Goal: Information Seeking & Learning: Learn about a topic

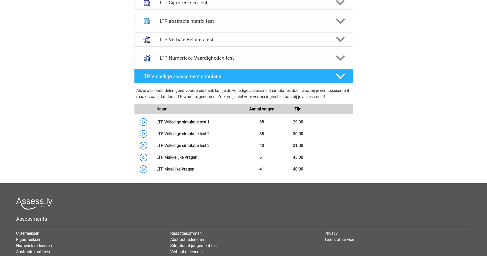
scroll to position [206, 0]
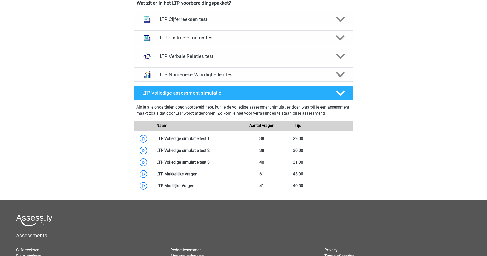
click at [190, 40] on h4 "LTP abstracte matrix test" at bounding box center [243, 38] width 167 height 6
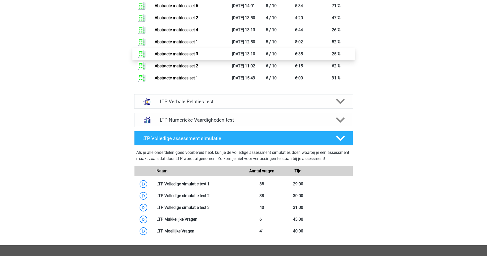
scroll to position [177, 0]
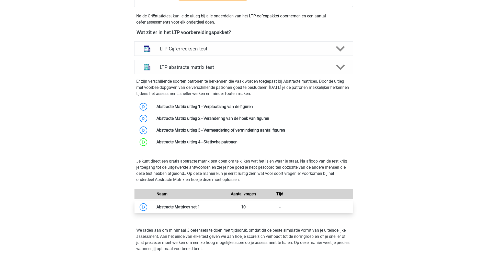
click at [200, 204] on link at bounding box center [200, 206] width 0 height 5
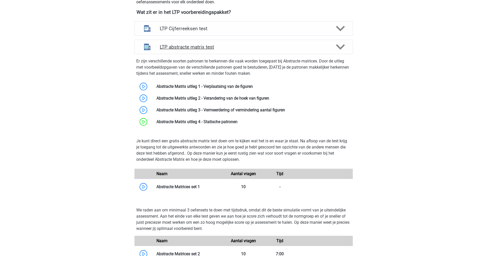
scroll to position [271, 0]
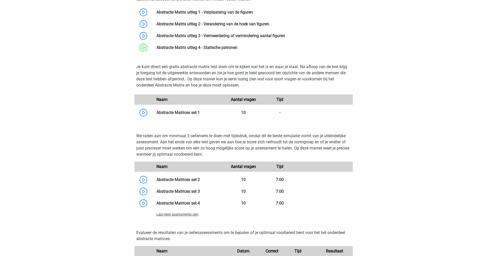
click at [189, 214] on span "Laat meer assessments zien" at bounding box center [177, 214] width 42 height 4
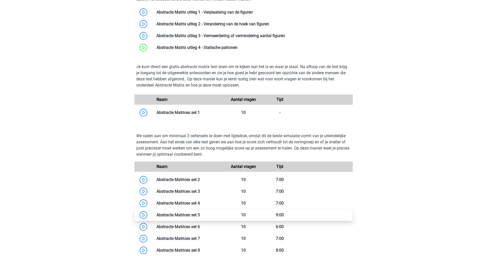
click at [200, 216] on link at bounding box center [200, 214] width 0 height 5
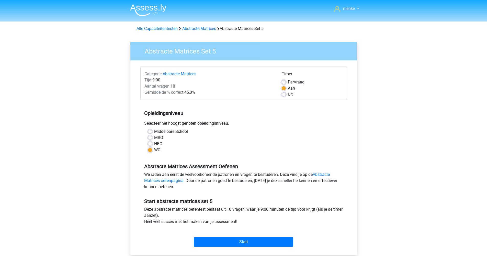
click at [247, 248] on div "Categorie: Abstracte Matrices Tijd: 9:00 Aantal vragen: 10 Gemiddelde % correct…" at bounding box center [243, 157] width 219 height 194
click at [246, 241] on input "Start" at bounding box center [243, 242] width 99 height 10
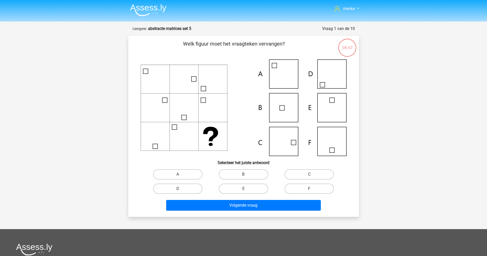
click at [312, 168] on div "C" at bounding box center [309, 174] width 66 height 14
click at [312, 170] on label "C" at bounding box center [308, 174] width 49 height 10
click at [312, 174] on input "C" at bounding box center [310, 175] width 3 height 3
radio input "true"
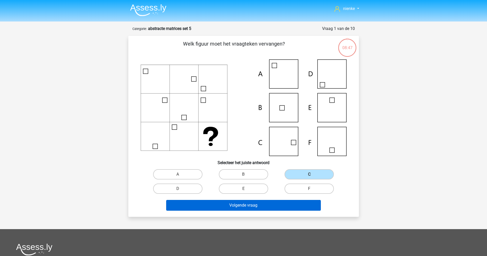
click at [278, 205] on button "Volgende vraag" at bounding box center [243, 205] width 155 height 11
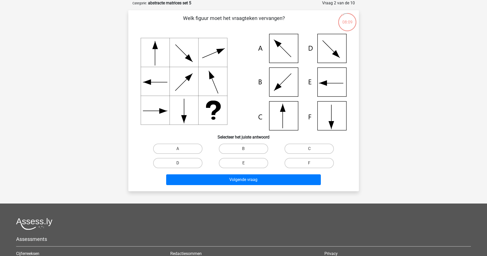
click at [199, 163] on label "D" at bounding box center [177, 163] width 49 height 10
click at [181, 163] on input "D" at bounding box center [179, 164] width 3 height 3
radio input "true"
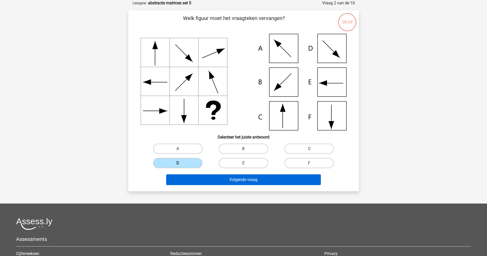
click at [248, 182] on button "Volgende vraag" at bounding box center [243, 179] width 155 height 11
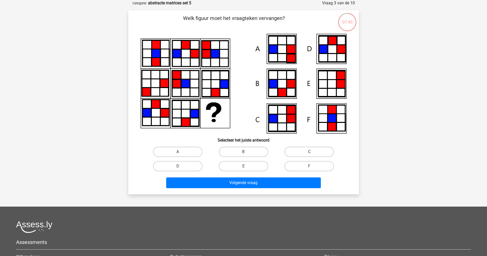
click at [162, 79] on icon at bounding box center [164, 83] width 9 height 9
click at [186, 120] on icon at bounding box center [185, 122] width 9 height 9
click at [169, 53] on icon at bounding box center [164, 53] width 9 height 9
click at [144, 57] on icon at bounding box center [155, 53] width 27 height 26
click at [149, 53] on icon at bounding box center [155, 53] width 27 height 26
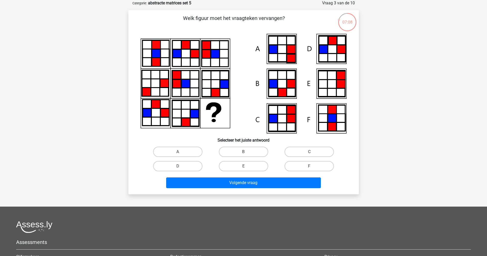
click at [185, 84] on icon at bounding box center [185, 83] width 9 height 9
click at [312, 151] on label "C" at bounding box center [308, 151] width 49 height 10
click at [312, 152] on input "C" at bounding box center [310, 153] width 3 height 3
radio input "true"
click at [289, 189] on div "Volgende vraag" at bounding box center [243, 183] width 197 height 13
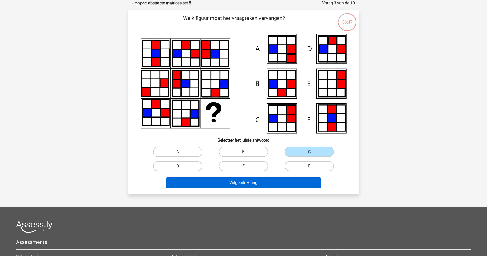
click at [289, 184] on button "Volgende vraag" at bounding box center [243, 182] width 155 height 11
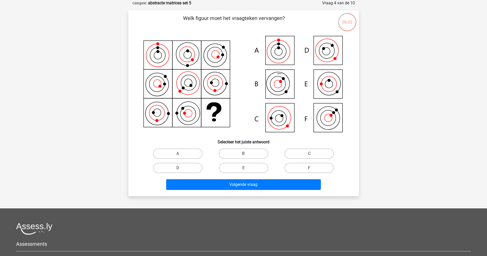
click at [326, 55] on icon at bounding box center [325, 51] width 11 height 11
click at [320, 153] on label "C" at bounding box center [308, 153] width 49 height 10
click at [312, 153] on input "C" at bounding box center [310, 154] width 3 height 3
radio input "true"
click at [199, 170] on label "D" at bounding box center [177, 168] width 49 height 10
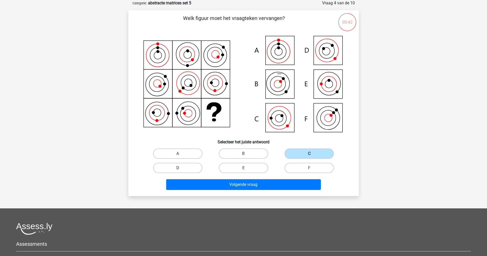
click at [181, 170] on input "D" at bounding box center [179, 169] width 3 height 3
radio input "true"
click at [298, 153] on label "C" at bounding box center [308, 153] width 49 height 10
click at [309, 153] on input "C" at bounding box center [310, 154] width 3 height 3
radio input "true"
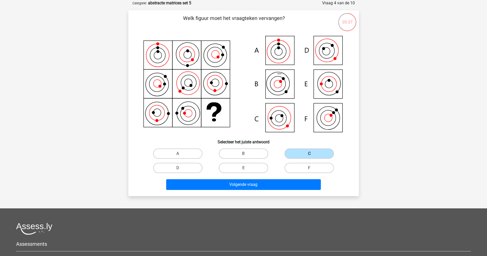
click at [299, 191] on div "Volgende vraag" at bounding box center [243, 185] width 197 height 13
click at [298, 185] on button "Volgende vraag" at bounding box center [243, 184] width 155 height 11
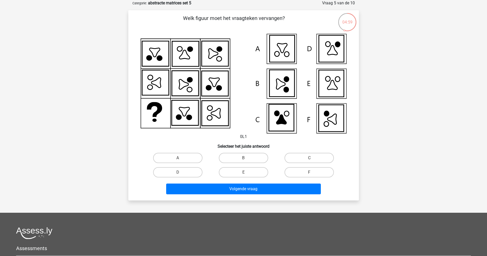
click at [277, 114] on icon at bounding box center [276, 113] width 5 height 5
click at [180, 121] on icon at bounding box center [184, 112] width 27 height 25
drag, startPoint x: 191, startPoint y: 169, endPoint x: 225, endPoint y: 97, distance: 79.1
click at [225, 97] on div "Welk figuur moet het vraagteken vervangen? 0L1 Selecteer het juiste antwoord" at bounding box center [243, 105] width 226 height 182
click at [225, 97] on icon at bounding box center [244, 83] width 206 height 99
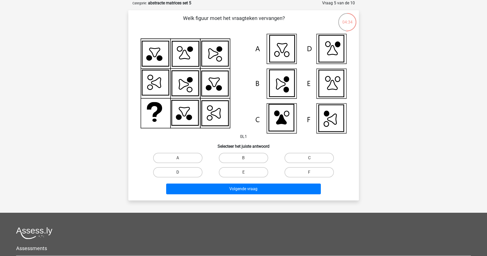
click at [193, 169] on label "D" at bounding box center [177, 172] width 49 height 10
click at [181, 172] on input "D" at bounding box center [179, 173] width 3 height 3
radio input "true"
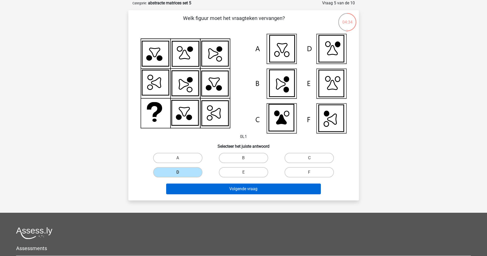
click at [201, 187] on button "Volgende vraag" at bounding box center [243, 188] width 155 height 11
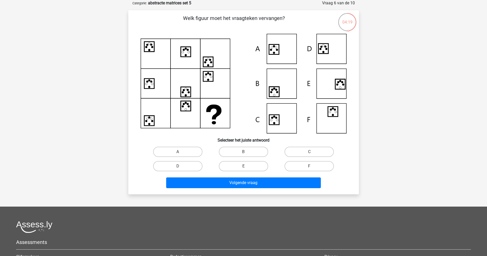
click at [345, 19] on div "04:19" at bounding box center [347, 19] width 19 height 13
click at [183, 53] on icon at bounding box center [186, 52] width 10 height 10
click at [170, 64] on icon at bounding box center [185, 54] width 30 height 30
click at [152, 86] on icon at bounding box center [149, 83] width 10 height 10
click at [190, 94] on icon at bounding box center [186, 92] width 10 height 10
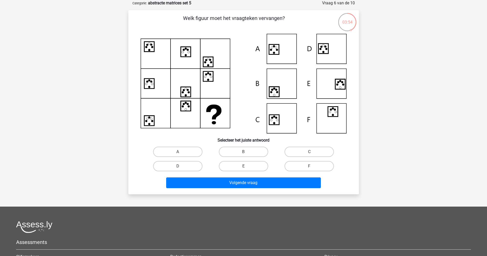
click at [152, 85] on icon at bounding box center [149, 83] width 10 height 10
click at [186, 90] on icon at bounding box center [186, 92] width 10 height 10
click at [157, 122] on icon at bounding box center [244, 83] width 206 height 99
click at [192, 107] on icon at bounding box center [244, 83] width 206 height 99
drag, startPoint x: 204, startPoint y: 147, endPoint x: 201, endPoint y: 149, distance: 3.3
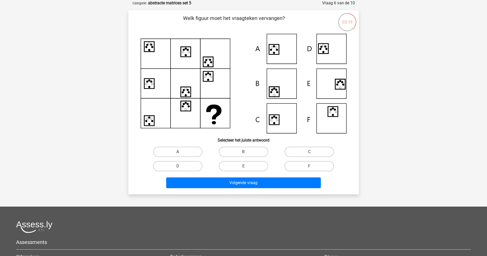
click at [204, 148] on div "A" at bounding box center [178, 151] width 62 height 10
click at [195, 154] on label "A" at bounding box center [177, 151] width 49 height 10
click at [181, 154] on input "A" at bounding box center [179, 153] width 3 height 3
radio input "true"
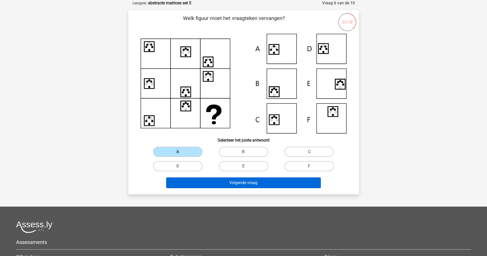
click at [238, 183] on button "Volgende vraag" at bounding box center [243, 182] width 155 height 11
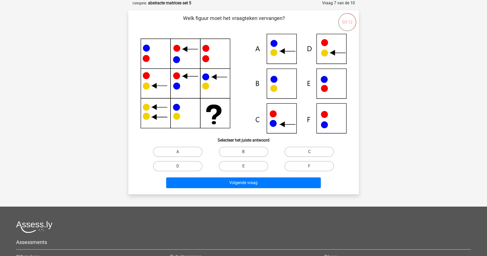
click at [222, 115] on icon at bounding box center [244, 83] width 206 height 99
click at [305, 155] on label "C" at bounding box center [308, 151] width 49 height 10
click at [309, 155] on input "C" at bounding box center [310, 153] width 3 height 3
radio input "true"
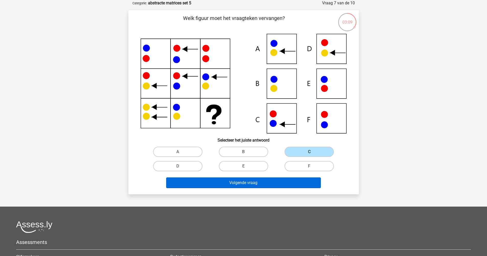
click at [305, 186] on button "Volgende vraag" at bounding box center [243, 182] width 155 height 11
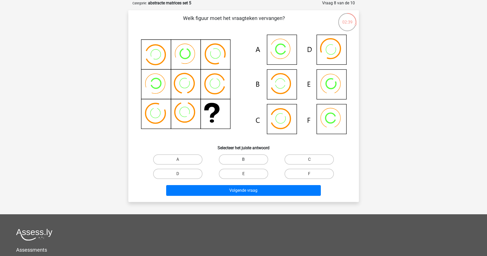
click at [254, 156] on label "B" at bounding box center [243, 159] width 49 height 10
click at [247, 159] on input "B" at bounding box center [244, 160] width 3 height 3
radio input "true"
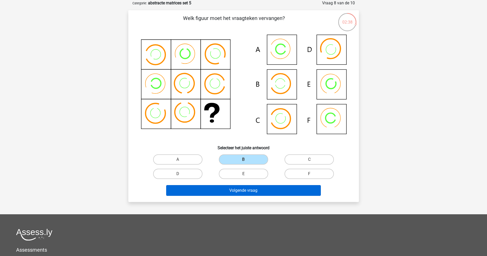
click at [270, 192] on button "Volgende vraag" at bounding box center [243, 190] width 155 height 11
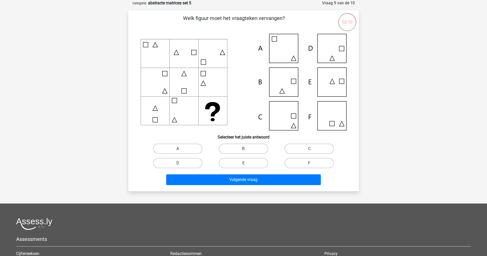
drag, startPoint x: 145, startPoint y: 61, endPoint x: 167, endPoint y: 53, distance: 23.4
click at [167, 53] on icon at bounding box center [244, 82] width 206 height 96
click at [157, 120] on icon at bounding box center [244, 82] width 206 height 96
click at [179, 56] on icon at bounding box center [244, 82] width 206 height 96
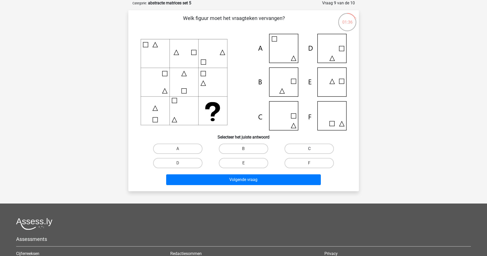
click at [296, 150] on label "C" at bounding box center [308, 148] width 49 height 10
click at [309, 150] on input "C" at bounding box center [310, 149] width 3 height 3
radio input "true"
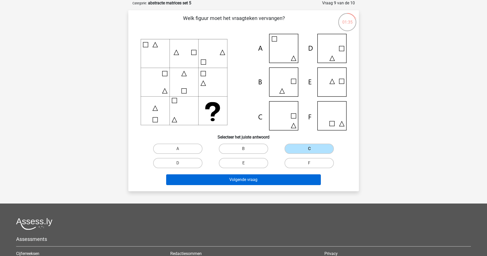
click at [298, 174] on button "Volgende vraag" at bounding box center [243, 179] width 155 height 11
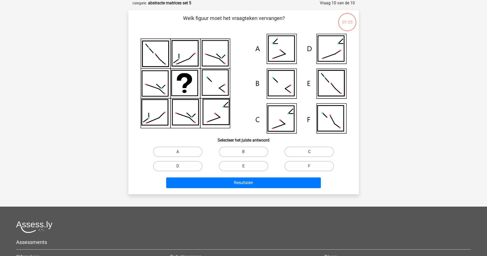
click at [298, 175] on div "Resultaten" at bounding box center [243, 181] width 214 height 17
click at [269, 61] on icon at bounding box center [281, 49] width 26 height 26
click at [277, 83] on icon at bounding box center [281, 83] width 26 height 26
click at [299, 153] on label "C" at bounding box center [308, 151] width 49 height 10
click at [309, 153] on input "C" at bounding box center [310, 153] width 3 height 3
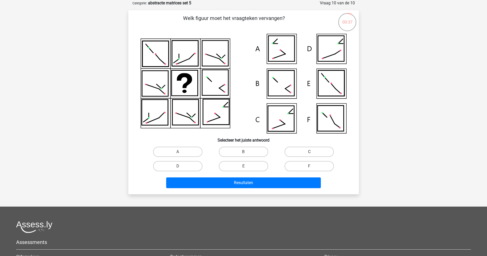
radio input "true"
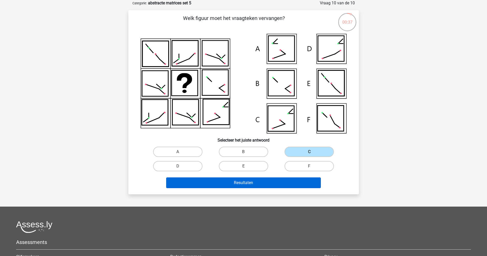
click at [288, 184] on button "Resultaten" at bounding box center [243, 182] width 155 height 11
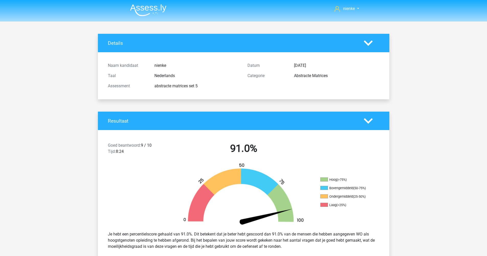
scroll to position [688, 0]
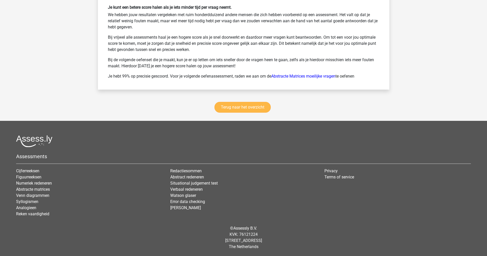
click at [254, 110] on link "Terug naar het overzicht" at bounding box center [242, 107] width 56 height 11
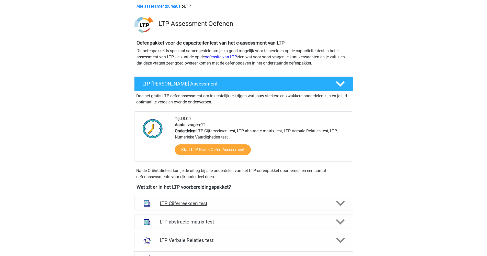
scroll to position [49, 0]
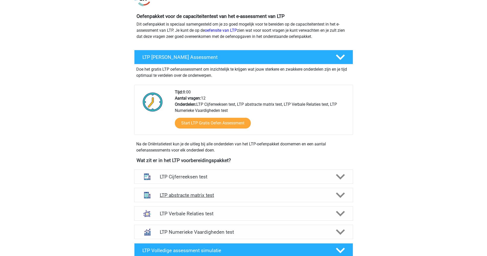
click at [256, 201] on div "LTP abstracte matrix test" at bounding box center [243, 195] width 219 height 14
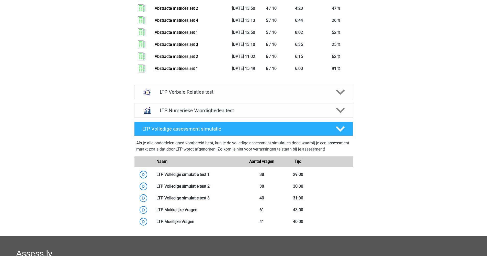
scroll to position [380, 0]
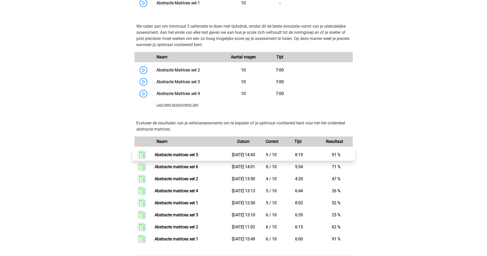
click at [198, 157] on link "Abstracte matrices set 5" at bounding box center [176, 154] width 43 height 5
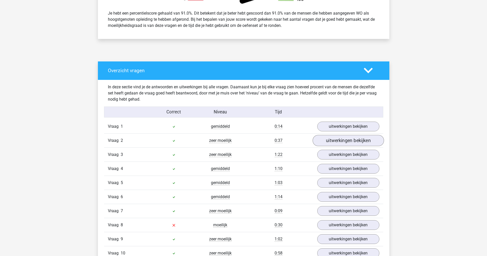
scroll to position [229, 0]
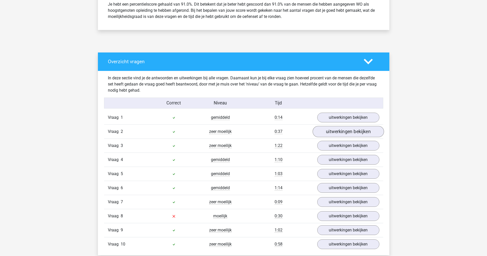
click at [330, 133] on link "uitwerkingen bekijken" at bounding box center [347, 131] width 71 height 11
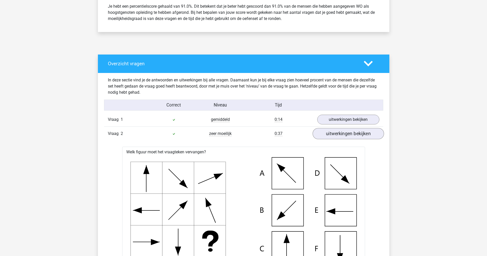
scroll to position [226, 0]
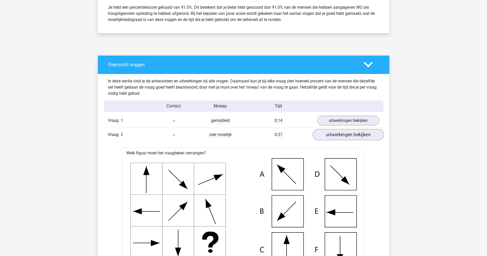
click at [331, 129] on link "uitwerkingen bekijken" at bounding box center [347, 134] width 71 height 11
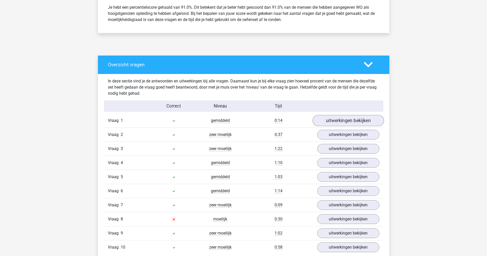
click at [332, 122] on link "uitwerkingen bekijken" at bounding box center [347, 120] width 71 height 11
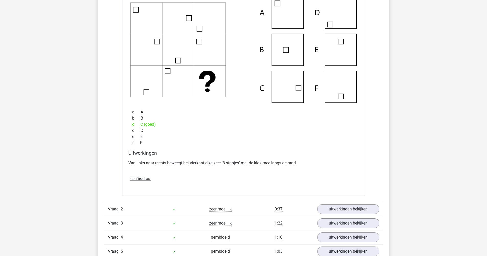
scroll to position [542, 0]
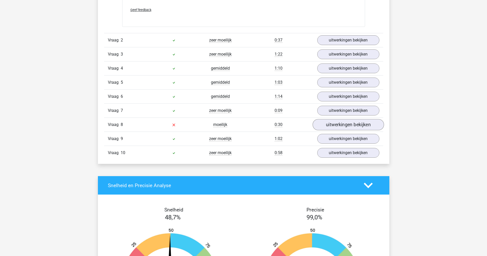
click at [339, 124] on link "uitwerkingen bekijken" at bounding box center [347, 124] width 71 height 11
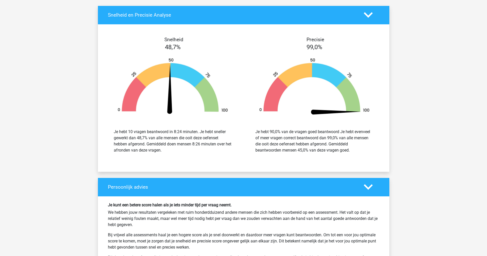
scroll to position [636, 0]
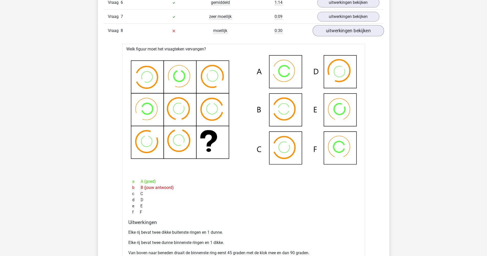
click at [347, 35] on link "uitwerkingen bekijken" at bounding box center [347, 30] width 71 height 11
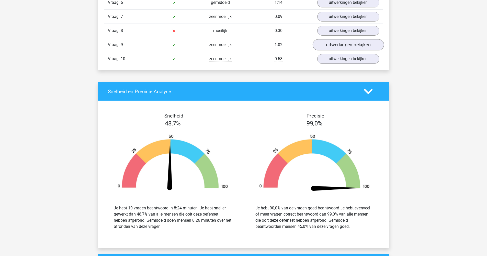
click at [350, 45] on link "uitwerkingen bekijken" at bounding box center [347, 44] width 71 height 11
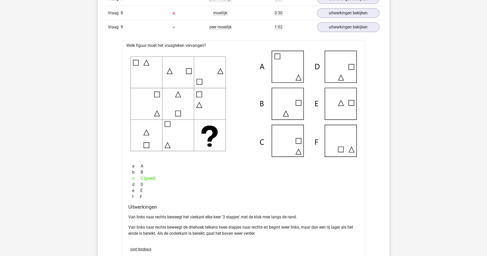
scroll to position [506, 0]
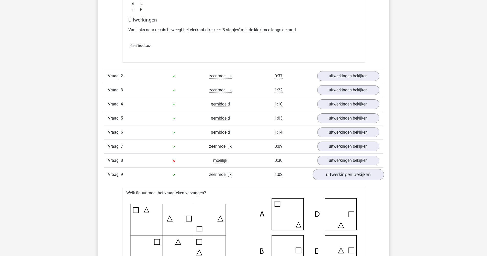
click at [352, 175] on link "uitwerkingen bekijken" at bounding box center [347, 174] width 71 height 11
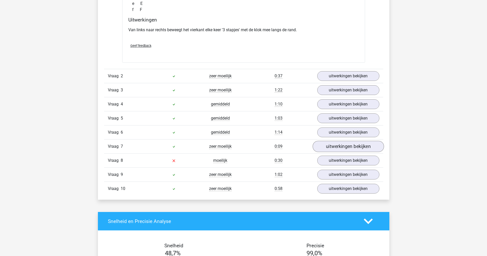
click at [348, 146] on link "uitwerkingen bekijken" at bounding box center [347, 146] width 71 height 11
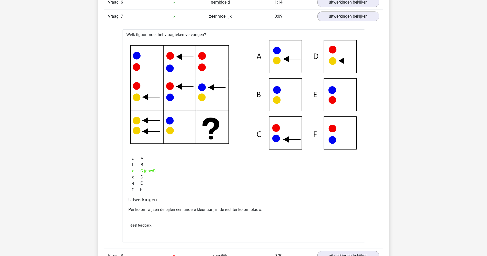
scroll to position [616, 0]
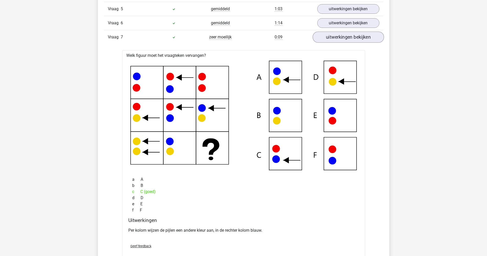
click at [336, 40] on link "uitwerkingen bekijken" at bounding box center [347, 36] width 71 height 11
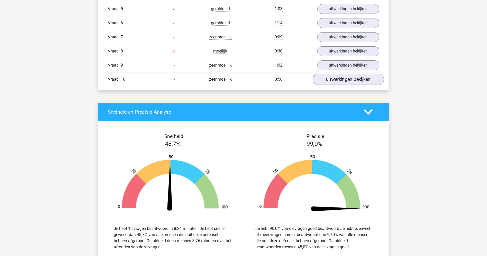
click at [347, 82] on link "uitwerkingen bekijken" at bounding box center [347, 79] width 71 height 11
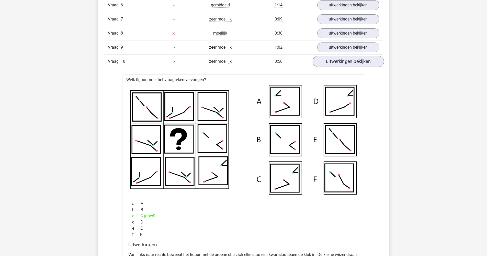
scroll to position [661, 0]
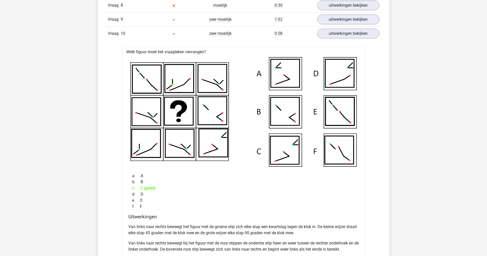
click at [181, 112] on icon at bounding box center [178, 108] width 17 height 16
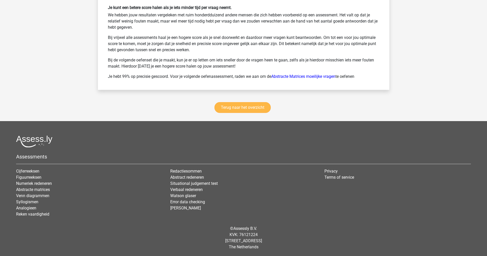
click at [231, 104] on link "Terug naar het overzicht" at bounding box center [242, 107] width 56 height 11
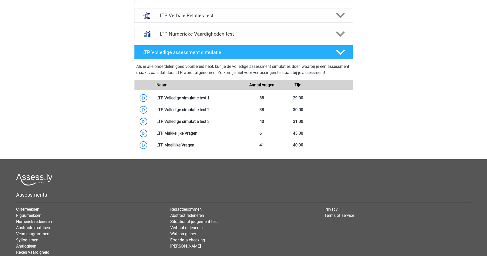
scroll to position [126, 0]
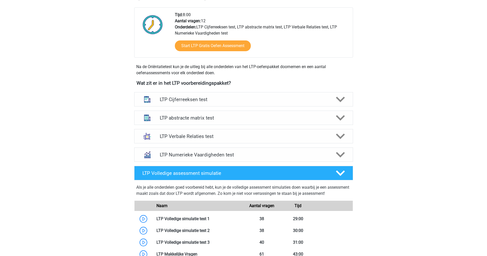
click at [199, 147] on div "LTP Numerieke Vaardigheden test Er zijn verschillende soorten patronen te herke…" at bounding box center [243, 154] width 239 height 18
click at [196, 136] on h4 "LTP Verbale Relaties test" at bounding box center [243, 136] width 167 height 6
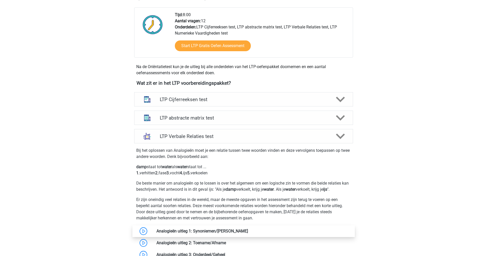
scroll to position [472, 0]
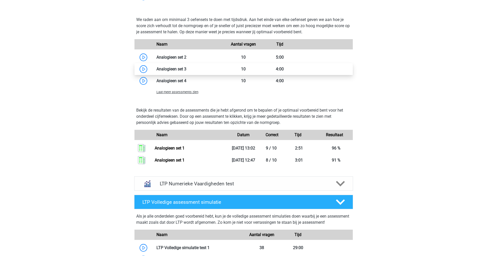
click at [186, 70] on link at bounding box center [186, 68] width 0 height 5
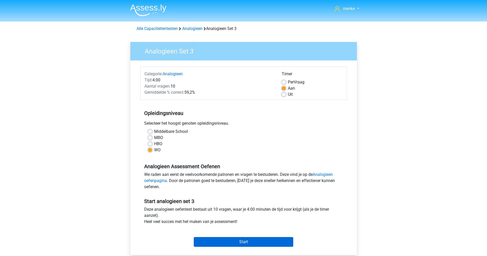
click at [254, 242] on input "Start" at bounding box center [243, 242] width 99 height 10
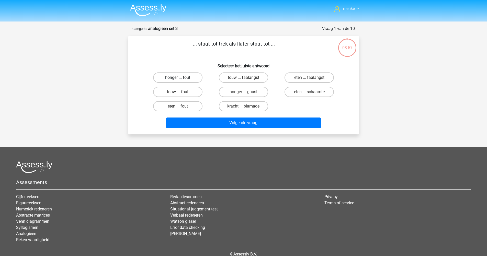
click at [184, 81] on label "honger ... fout" at bounding box center [177, 77] width 49 height 10
click at [181, 81] on input "honger ... fout" at bounding box center [179, 78] width 3 height 3
radio input "true"
drag, startPoint x: 260, startPoint y: 121, endPoint x: 256, endPoint y: 167, distance: 46.2
click at [256, 167] on div "nienke [EMAIL_ADDRESS][DOMAIN_NAME] Nederlands English" at bounding box center [243, 140] width 487 height 281
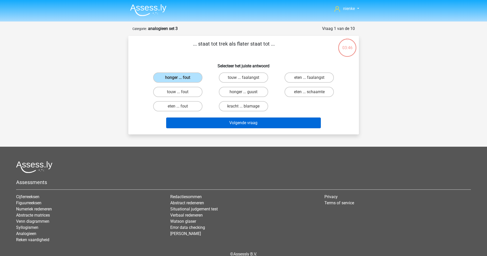
click at [247, 125] on button "Volgende vraag" at bounding box center [243, 122] width 155 height 11
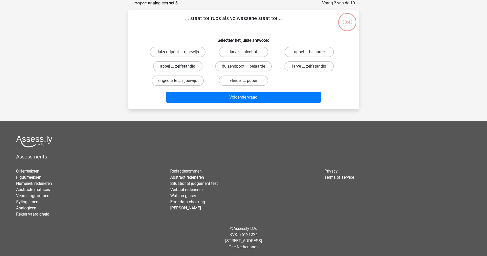
scroll to position [13, 0]
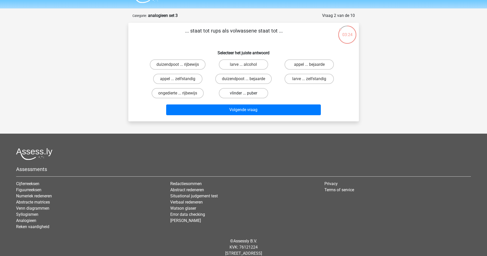
click at [245, 97] on label "vlinder ... puber" at bounding box center [243, 93] width 49 height 10
click at [245, 96] on input "vlinder ... puber" at bounding box center [244, 94] width 3 height 3
radio input "true"
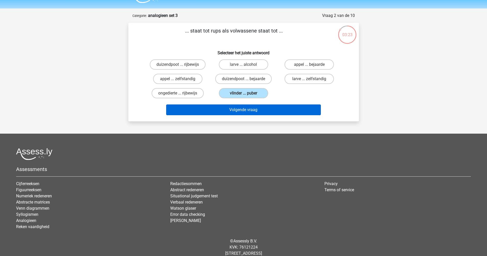
click at [251, 114] on button "Volgende vraag" at bounding box center [243, 109] width 155 height 11
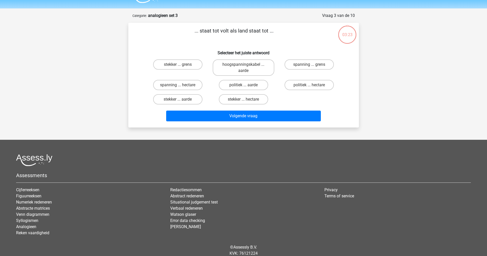
scroll to position [26, 0]
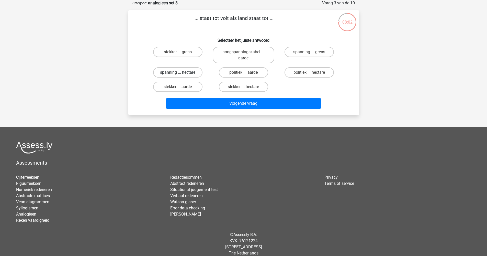
click at [191, 73] on label "spanning ... hectare" at bounding box center [177, 72] width 49 height 10
click at [181, 73] on input "spanning ... hectare" at bounding box center [179, 73] width 3 height 3
radio input "true"
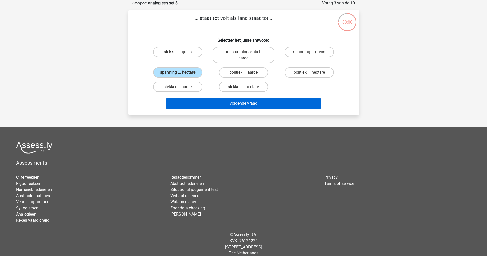
click at [222, 103] on button "Volgende vraag" at bounding box center [243, 103] width 155 height 11
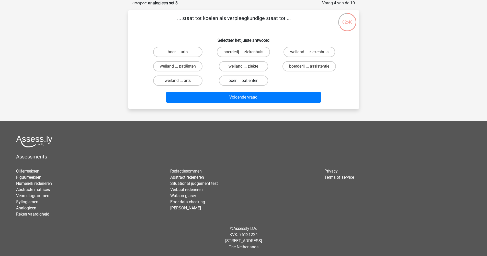
click at [264, 82] on label "boer ... patiënten" at bounding box center [243, 80] width 49 height 10
click at [247, 82] on input "boer ... patiënten" at bounding box center [244, 81] width 3 height 3
radio input "true"
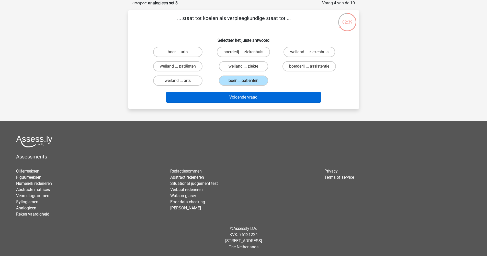
click at [274, 96] on button "Volgende vraag" at bounding box center [243, 97] width 155 height 11
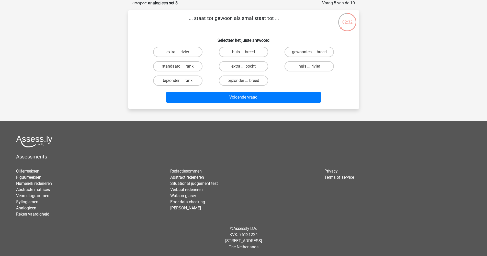
drag, startPoint x: 191, startPoint y: 17, endPoint x: 288, endPoint y: 25, distance: 97.7
click at [288, 25] on p "... staat tot gewoon als smal staat tot ..." at bounding box center [233, 21] width 195 height 15
copy p ".. staat tot gewoon als smal staat tot ..."
click at [278, 80] on div "extra ... rivier huis ... breed gewoontes ... breed standaard ... rank extra ..…" at bounding box center [243, 66] width 197 height 43
click at [249, 78] on label "bijzonder ... breed" at bounding box center [243, 80] width 49 height 10
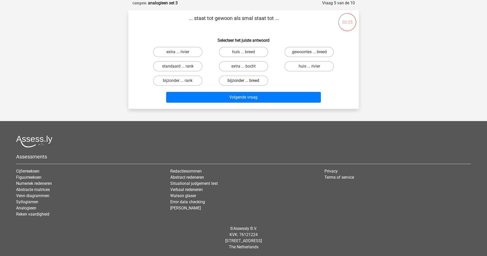
click at [247, 80] on input "bijzonder ... breed" at bounding box center [244, 81] width 3 height 3
radio input "true"
click at [259, 91] on div "Volgende vraag" at bounding box center [243, 96] width 214 height 17
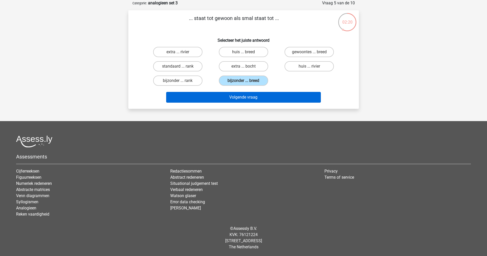
click at [257, 95] on button "Volgende vraag" at bounding box center [243, 97] width 155 height 11
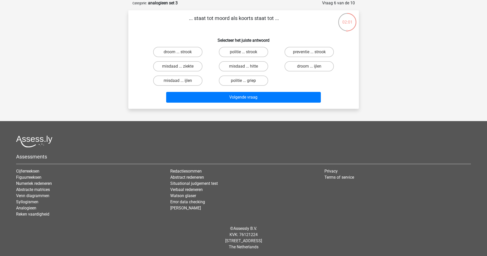
drag, startPoint x: 188, startPoint y: 17, endPoint x: 286, endPoint y: 75, distance: 113.9
click at [286, 75] on div "... staat tot moord als koorts staat tot ... Selecteer het juiste antwoord droo…" at bounding box center [243, 59] width 226 height 90
click at [285, 80] on div "droom ... strook politie ... strook preventie ... strook misdaad ... ziekte mis…" at bounding box center [243, 66] width 197 height 43
click at [190, 83] on label "misdaad ... ijlen" at bounding box center [177, 80] width 49 height 10
click at [181, 83] on input "misdaad ... ijlen" at bounding box center [179, 81] width 3 height 3
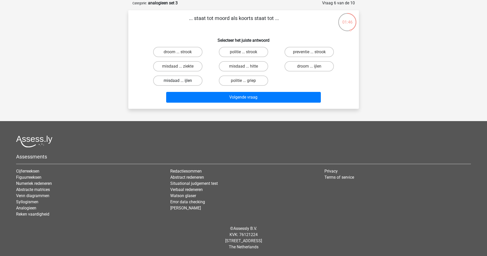
radio input "true"
click at [184, 73] on div "misdaad ... ziekte" at bounding box center [178, 66] width 66 height 14
click at [184, 68] on label "misdaad ... ziekte" at bounding box center [177, 66] width 49 height 10
click at [181, 68] on input "misdaad ... ziekte" at bounding box center [179, 67] width 3 height 3
radio input "true"
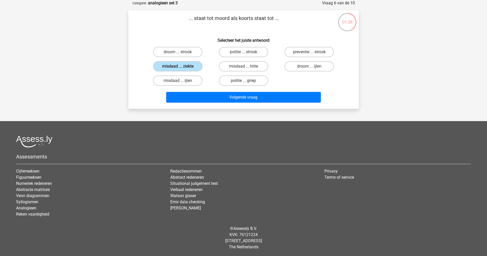
drag, startPoint x: 209, startPoint y: 97, endPoint x: 206, endPoint y: 79, distance: 17.8
click at [206, 79] on div "... staat tot moord als koorts staat tot ... Selecteer het juiste antwoord droo…" at bounding box center [243, 59] width 226 height 90
click at [188, 79] on label "misdaad ... ijlen" at bounding box center [177, 80] width 49 height 10
click at [181, 80] on input "misdaad ... ijlen" at bounding box center [179, 81] width 3 height 3
radio input "true"
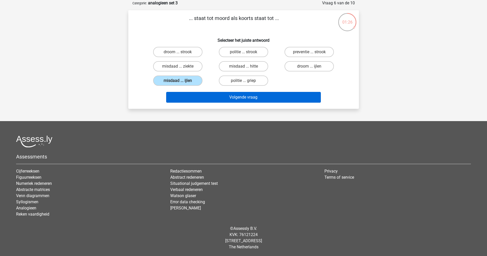
click at [216, 95] on button "Volgende vraag" at bounding box center [243, 97] width 155 height 11
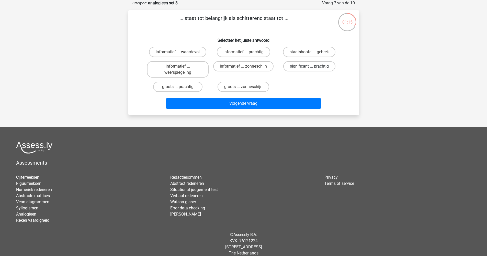
click at [328, 69] on label "significant ... prachtig" at bounding box center [309, 66] width 52 height 10
click at [312, 69] on input "significant ... prachtig" at bounding box center [310, 67] width 3 height 3
radio input "true"
click at [314, 109] on div "Volgende vraag" at bounding box center [243, 104] width 197 height 13
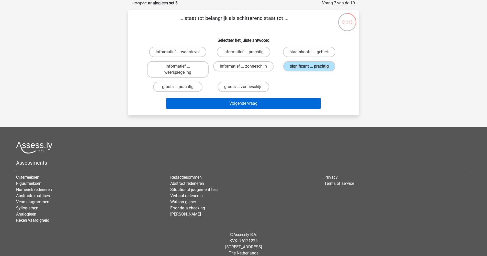
click at [312, 106] on button "Volgende vraag" at bounding box center [243, 103] width 155 height 11
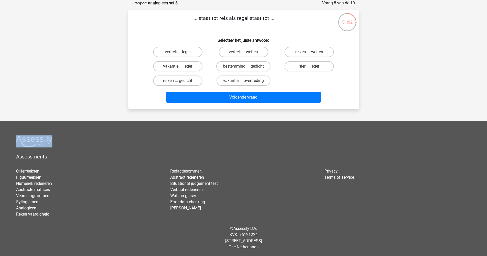
drag, startPoint x: 237, startPoint y: 66, endPoint x: 175, endPoint y: 123, distance: 83.4
click at [175, 123] on div "nienke [EMAIL_ADDRESS][DOMAIN_NAME] Nederlands English" at bounding box center [243, 114] width 487 height 281
click at [142, 92] on div "Volgende vraag" at bounding box center [243, 96] width 214 height 17
click at [255, 82] on label "vakantie ... overtreding" at bounding box center [243, 80] width 54 height 10
click at [247, 82] on input "vakantie ... overtreding" at bounding box center [244, 81] width 3 height 3
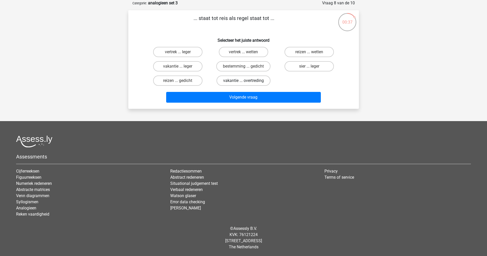
radio input "true"
click at [184, 86] on label "reizen ... gedicht" at bounding box center [177, 80] width 49 height 10
click at [181, 84] on input "reizen ... gedicht" at bounding box center [179, 81] width 3 height 3
radio input "true"
click at [246, 69] on input "bestemming ... gedicht" at bounding box center [244, 67] width 3 height 3
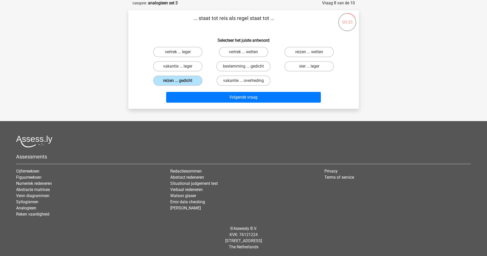
radio input "true"
click at [248, 49] on label "vertrek ... wetten" at bounding box center [243, 52] width 49 height 10
click at [247, 52] on input "vertrek ... wetten" at bounding box center [244, 53] width 3 height 3
radio input "true"
click at [257, 67] on label "bestemming ... gedicht" at bounding box center [243, 66] width 54 height 10
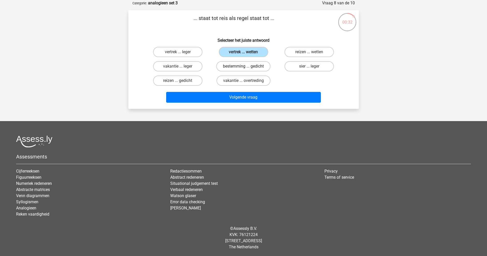
click at [247, 67] on input "bestemming ... gedicht" at bounding box center [244, 67] width 3 height 3
radio input "true"
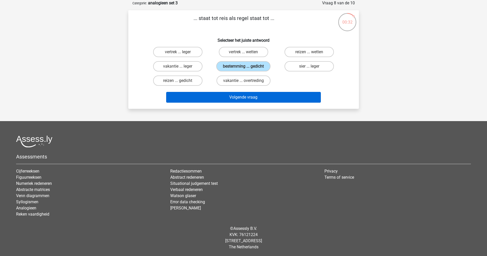
click at [268, 95] on button "Volgende vraag" at bounding box center [243, 97] width 155 height 11
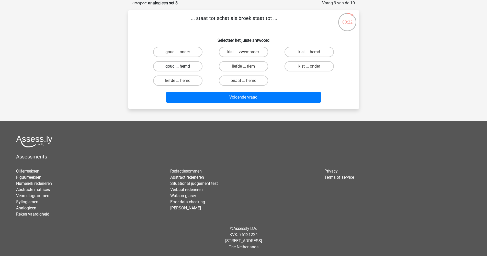
click at [175, 69] on label "goud ... hemd" at bounding box center [177, 66] width 49 height 10
click at [178, 69] on input "goud ... hemd" at bounding box center [179, 67] width 3 height 3
radio input "true"
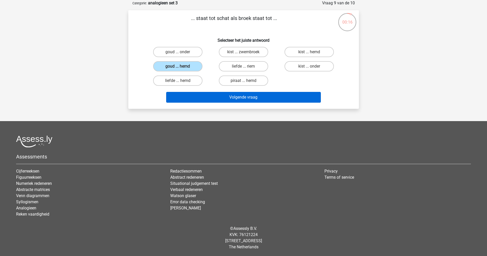
click at [211, 95] on button "Volgende vraag" at bounding box center [243, 97] width 155 height 11
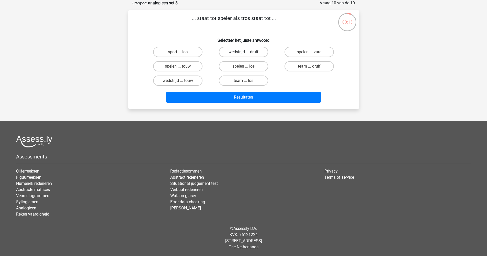
click at [226, 49] on label "wedstrijd ... druif" at bounding box center [243, 52] width 49 height 10
click at [243, 52] on input "wedstrijd ... druif" at bounding box center [244, 53] width 3 height 3
radio input "true"
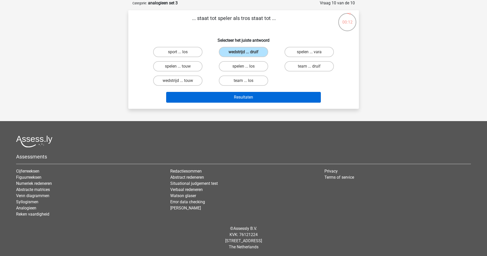
click at [238, 99] on button "Resultaten" at bounding box center [243, 97] width 155 height 11
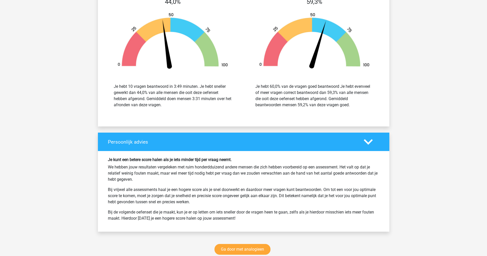
scroll to position [301, 0]
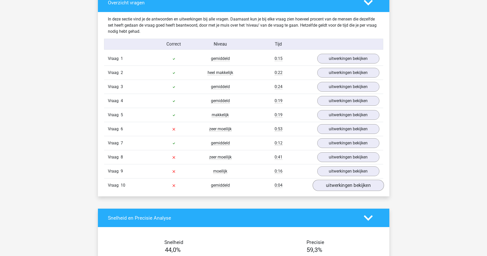
click at [331, 185] on link "uitwerkingen bekijken" at bounding box center [347, 184] width 71 height 11
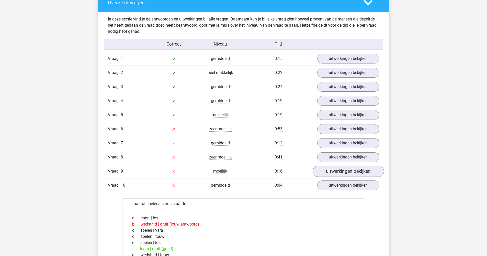
click at [335, 169] on link "uitwerkingen bekijken" at bounding box center [347, 170] width 71 height 11
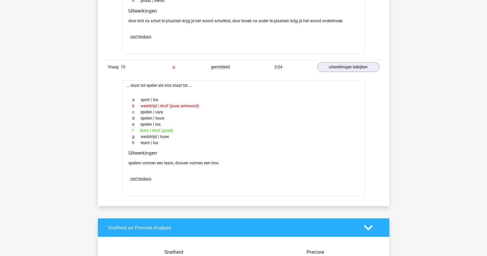
scroll to position [0, 0]
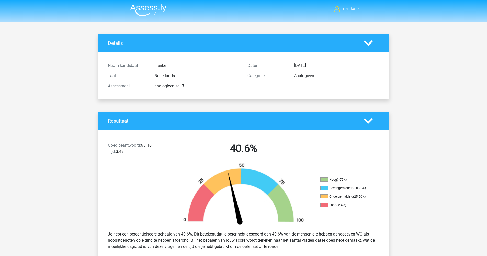
click at [151, 11] on img at bounding box center [148, 10] width 36 height 12
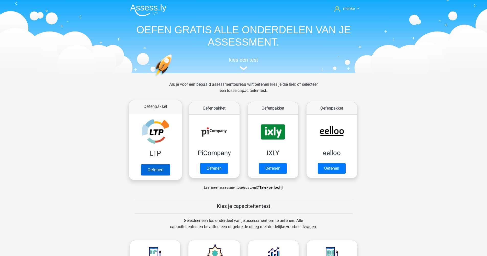
click at [168, 164] on link "Oefenen" at bounding box center [155, 169] width 29 height 11
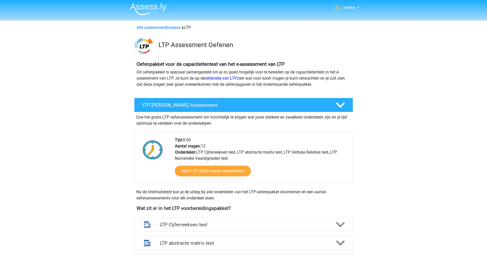
scroll to position [89, 0]
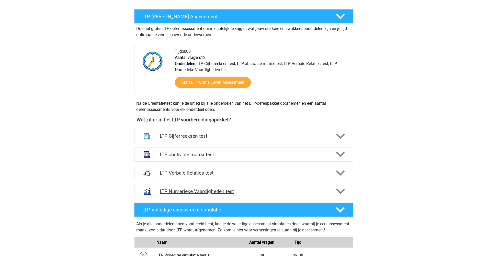
click at [194, 190] on h4 "LTP Numerieke Vaardigheden test" at bounding box center [243, 191] width 167 height 6
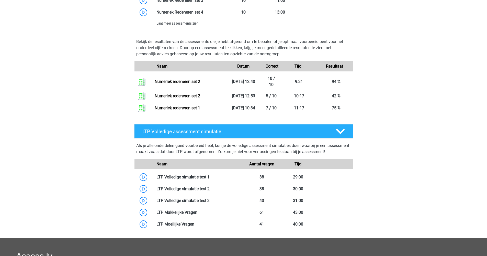
scroll to position [424, 0]
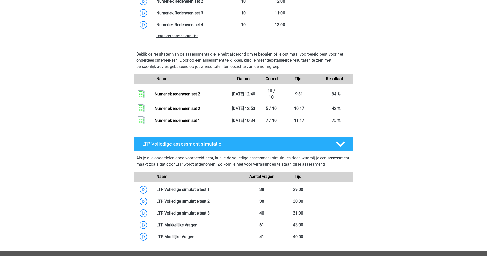
click at [189, 39] on div "Laat meer assessments zien" at bounding box center [189, 36] width 73 height 6
click at [189, 37] on span "Laat meer assessments zien" at bounding box center [177, 36] width 42 height 4
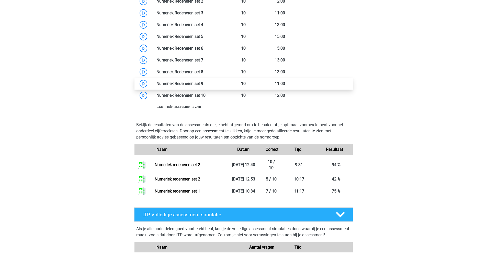
click at [203, 81] on link at bounding box center [203, 83] width 0 height 5
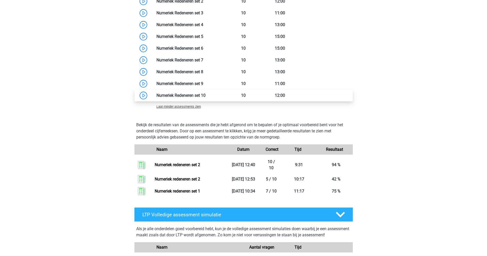
click at [205, 96] on link at bounding box center [205, 95] width 0 height 5
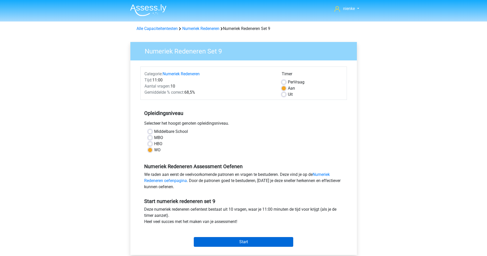
click at [217, 240] on input "Start" at bounding box center [243, 242] width 99 height 10
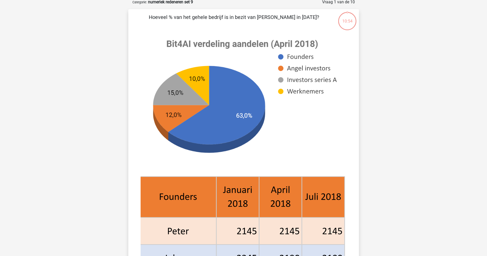
scroll to position [28, 0]
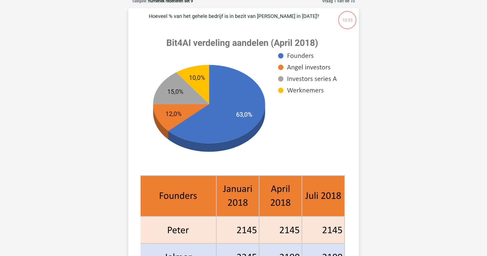
click at [277, 56] on image at bounding box center [242, 102] width 203 height 140
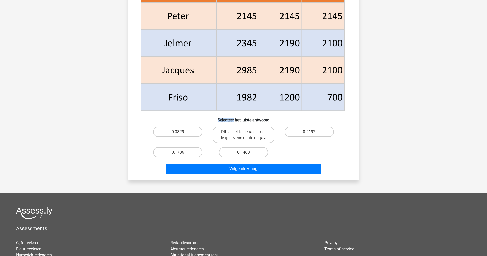
scroll to position [143, 0]
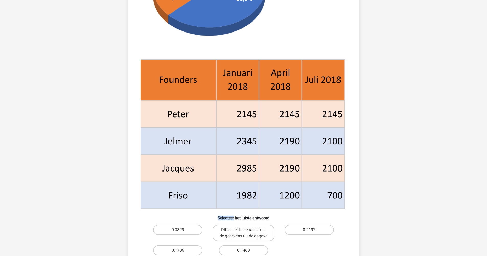
click at [309, 155] on icon at bounding box center [280, 167] width 128 height 27
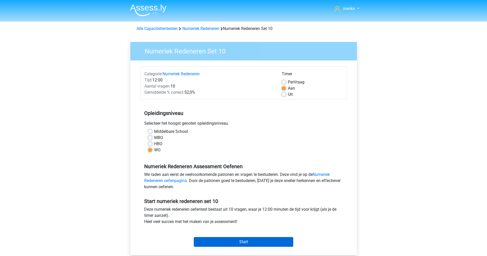
click at [250, 243] on input "Start" at bounding box center [243, 242] width 99 height 10
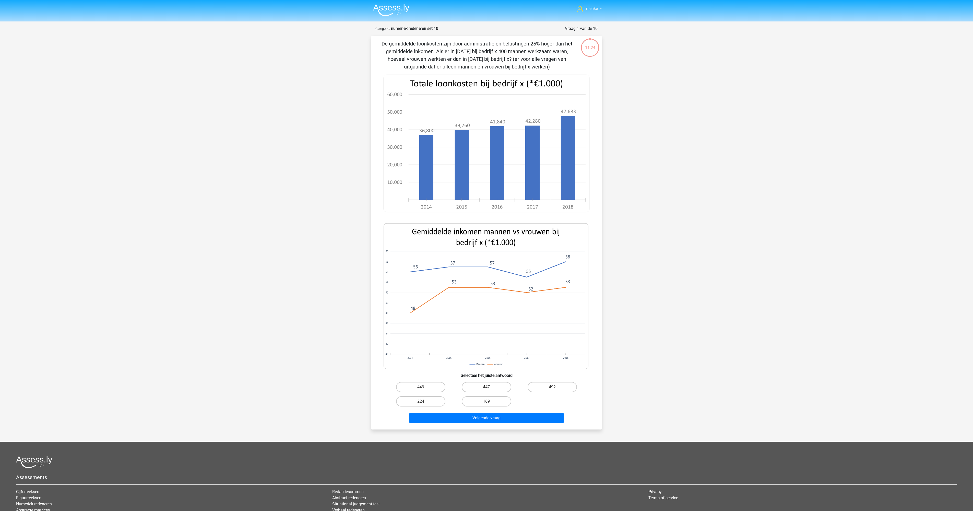
drag, startPoint x: 382, startPoint y: 45, endPoint x: 572, endPoint y: 70, distance: 191.2
click at [486, 70] on p "De gemiddelde loonkosten zijn door administratie en belastingen 25% hoger dan h…" at bounding box center [477, 55] width 195 height 31
drag, startPoint x: 556, startPoint y: 68, endPoint x: 383, endPoint y: 48, distance: 174.4
click at [383, 48] on p "De gemiddelde loonkosten zijn door administratie en belastingen 25% hoger dan h…" at bounding box center [477, 55] width 195 height 31
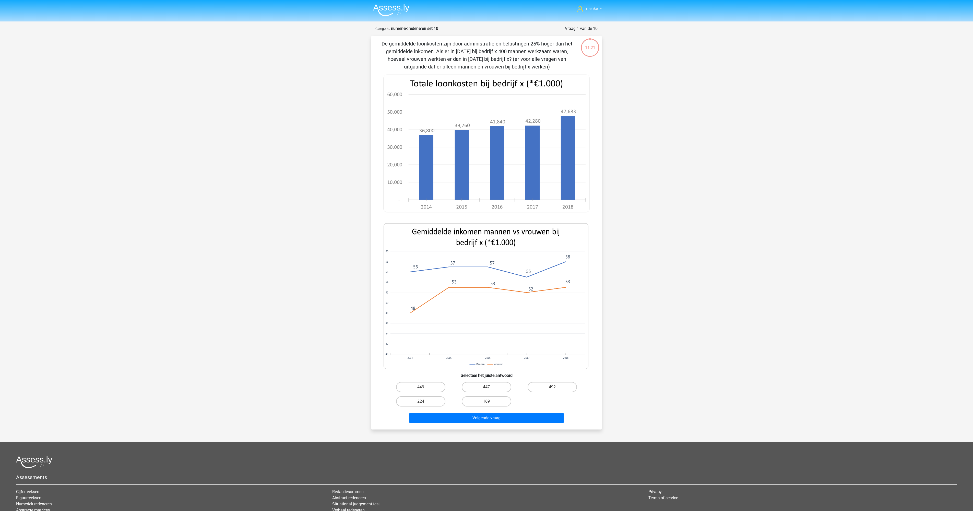
copy p "De gemiddelde loonkosten zijn door administratie en belastingen 25% hoger dan h…"
click at [333, 225] on div "nienke [EMAIL_ADDRESS][DOMAIN_NAME] Nederlands English" at bounding box center [486, 288] width 973 height 577
click at [486, 255] on image at bounding box center [486, 296] width 205 height 146
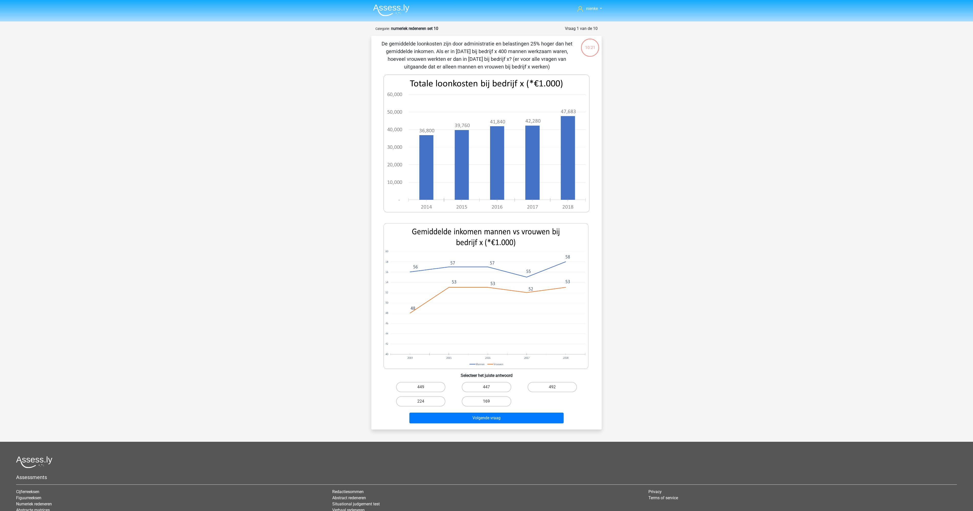
click at [482, 255] on label "169" at bounding box center [486, 401] width 49 height 10
click at [486, 255] on input "169" at bounding box center [488, 402] width 3 height 3
radio input "true"
click at [486, 255] on button "Volgende vraag" at bounding box center [487, 418] width 155 height 11
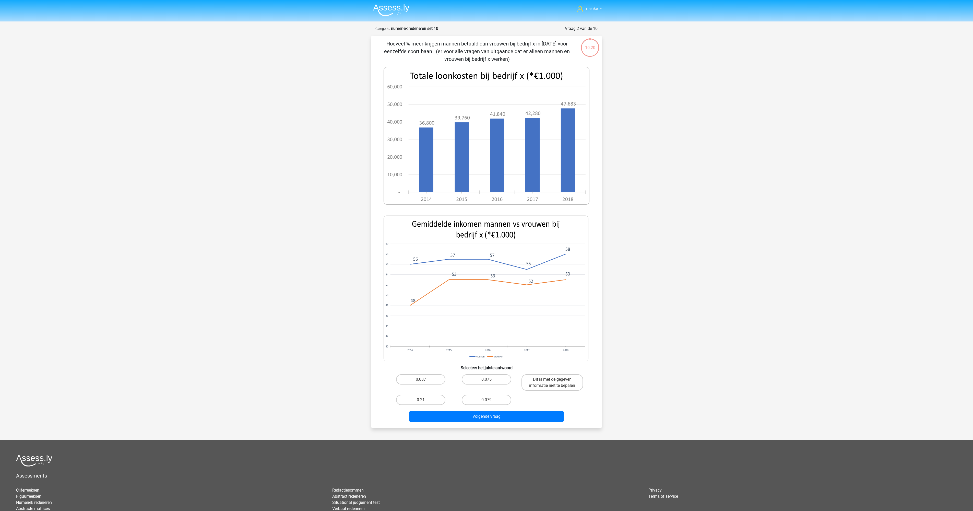
scroll to position [27, 0]
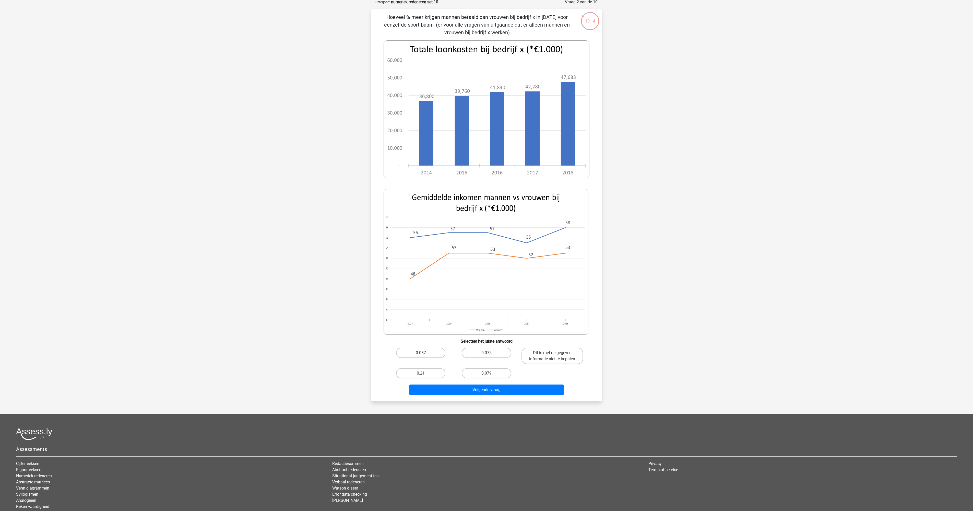
drag, startPoint x: 389, startPoint y: 19, endPoint x: 542, endPoint y: 35, distance: 153.6
click at [486, 35] on p "Hoeveel % meer krijgen mannen betaald dan vrouwen bij bedrijf x in [DATE] voor …" at bounding box center [477, 24] width 195 height 23
copy p "Hoeveel % meer krijgen mannen betaald dan vrouwen bij bedrijf x in [DATE] voor …"
click at [486, 255] on label "0.075" at bounding box center [486, 353] width 49 height 10
click at [486, 255] on input "0.075" at bounding box center [488, 354] width 3 height 3
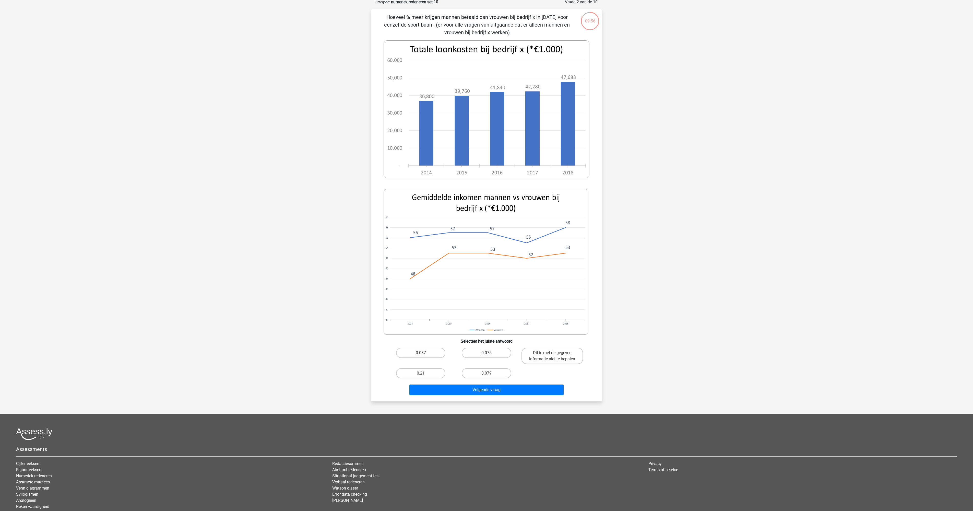
radio input "true"
click at [486, 255] on button "Volgende vraag" at bounding box center [487, 390] width 155 height 11
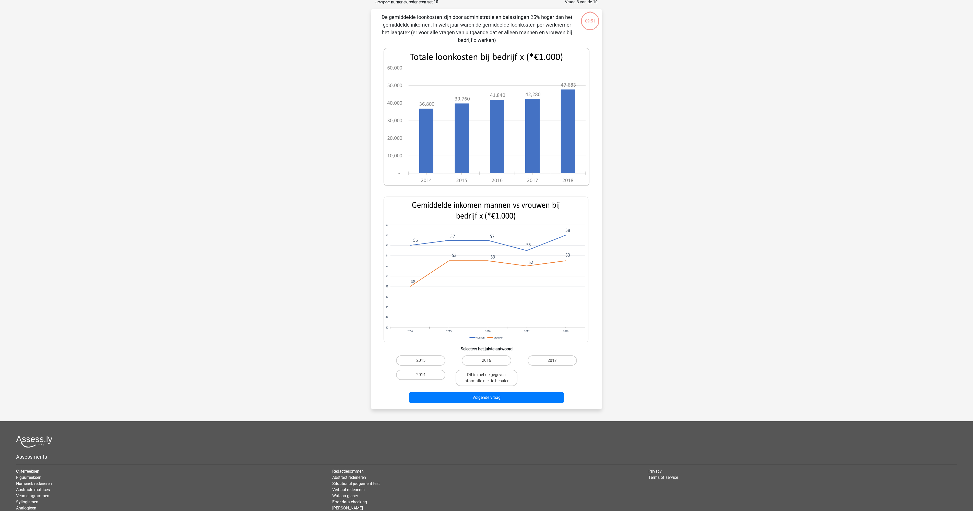
scroll to position [0, 0]
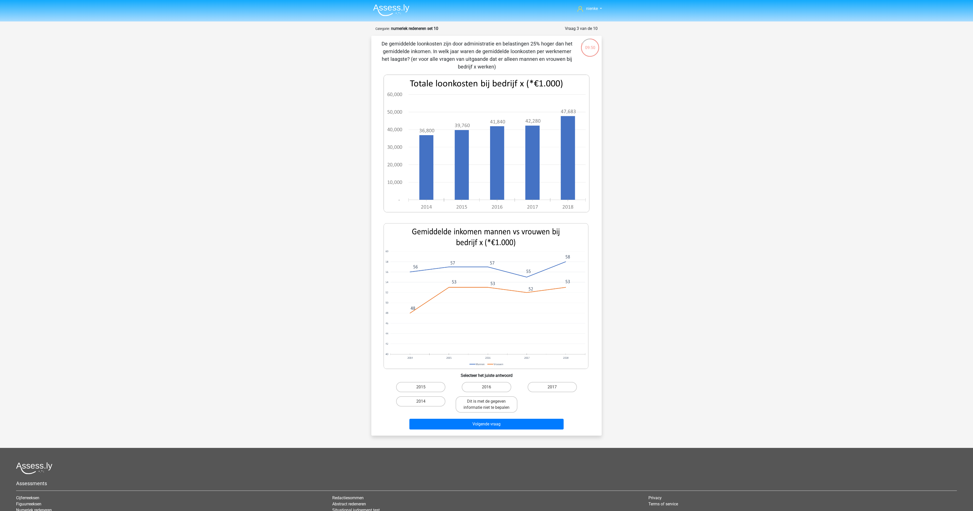
drag, startPoint x: 396, startPoint y: 45, endPoint x: 384, endPoint y: 45, distance: 12.3
click at [396, 45] on p "De gemiddelde loonkosten zijn door administratie en belastingen 25% hoger dan h…" at bounding box center [477, 55] width 195 height 31
drag, startPoint x: 382, startPoint y: 45, endPoint x: 510, endPoint y: 65, distance: 129.3
click at [486, 65] on p "De gemiddelde loonkosten zijn door administratie en belastingen 25% hoger dan h…" at bounding box center [477, 55] width 195 height 31
copy p "De gemiddelde loonkosten zijn door administratie en belastingen 25% hoger dan h…"
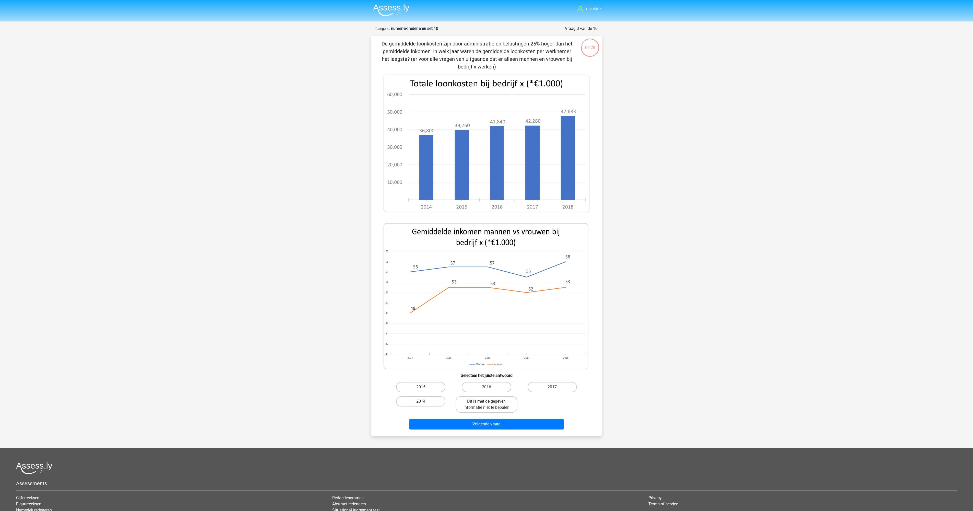
click at [440, 255] on label "2014" at bounding box center [420, 401] width 49 height 10
click at [424, 255] on input "2014" at bounding box center [422, 402] width 3 height 3
radio input "true"
click at [451, 255] on button "Volgende vraag" at bounding box center [487, 424] width 155 height 11
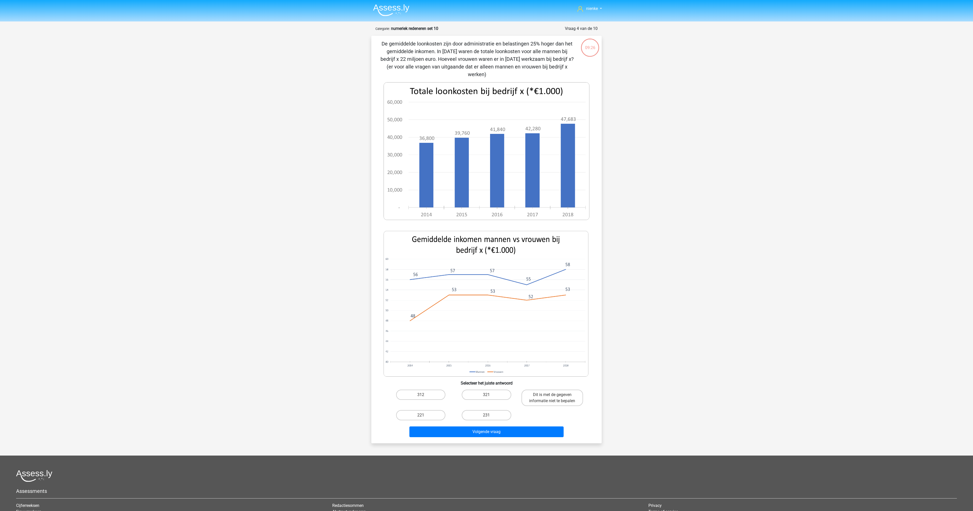
scroll to position [27, 0]
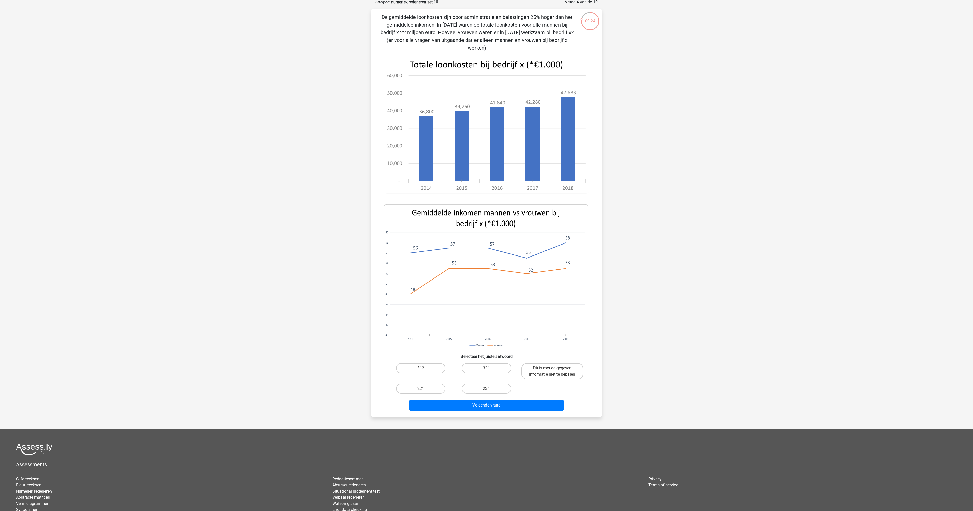
drag, startPoint x: 382, startPoint y: 20, endPoint x: 503, endPoint y: 50, distance: 125.1
click at [486, 50] on p "De gemiddelde loonkosten zijn door administratie en belastingen 25% hoger dan h…" at bounding box center [477, 32] width 195 height 38
copy p "De gemiddelde loonkosten zijn door administratie en belastingen 25% hoger dan h…"
click at [429, 255] on label "312" at bounding box center [420, 368] width 49 height 10
click at [424, 255] on input "312" at bounding box center [422, 369] width 3 height 3
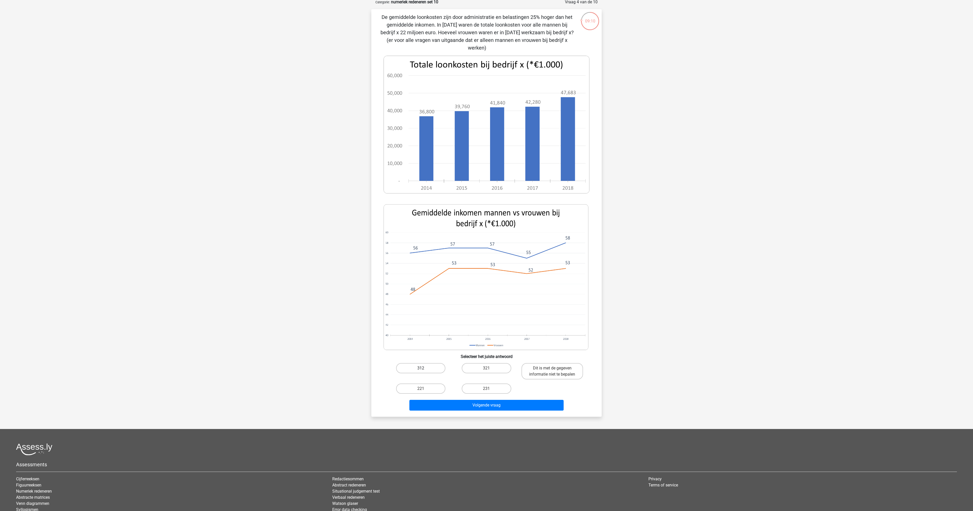
radio input "true"
click at [451, 255] on button "Volgende vraag" at bounding box center [487, 405] width 155 height 11
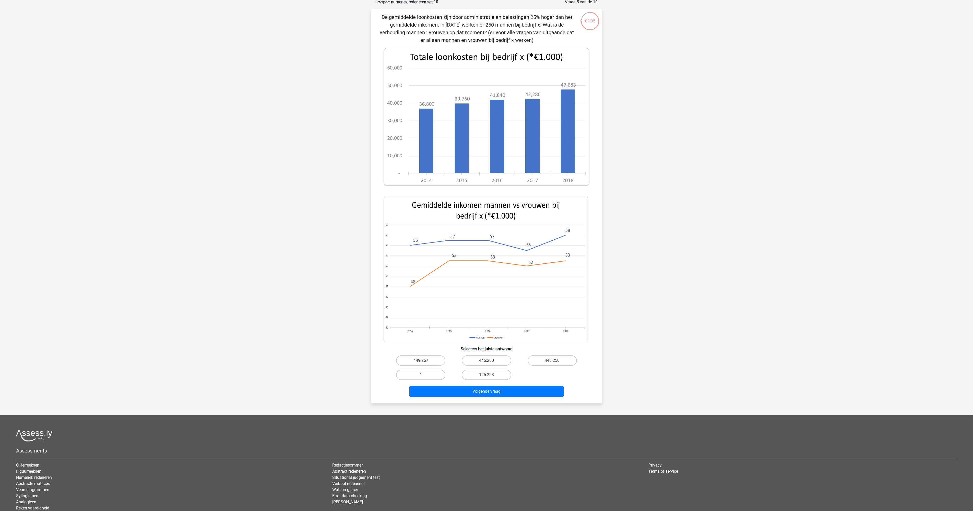
drag, startPoint x: 379, startPoint y: 22, endPoint x: 538, endPoint y: 42, distance: 160.2
click at [486, 42] on div "De gemiddelde loonkosten zijn door administratie en belastingen 25% hoger dan h…" at bounding box center [487, 206] width 226 height 386
copy p "De gemiddelde loonkosten zijn door administratie en belastingen 25% hoger dan h…"
drag, startPoint x: 533, startPoint y: 375, endPoint x: 382, endPoint y: 351, distance: 153.6
click at [382, 255] on div "449:257 445:280 448:250 1 125:223" at bounding box center [487, 367] width 214 height 29
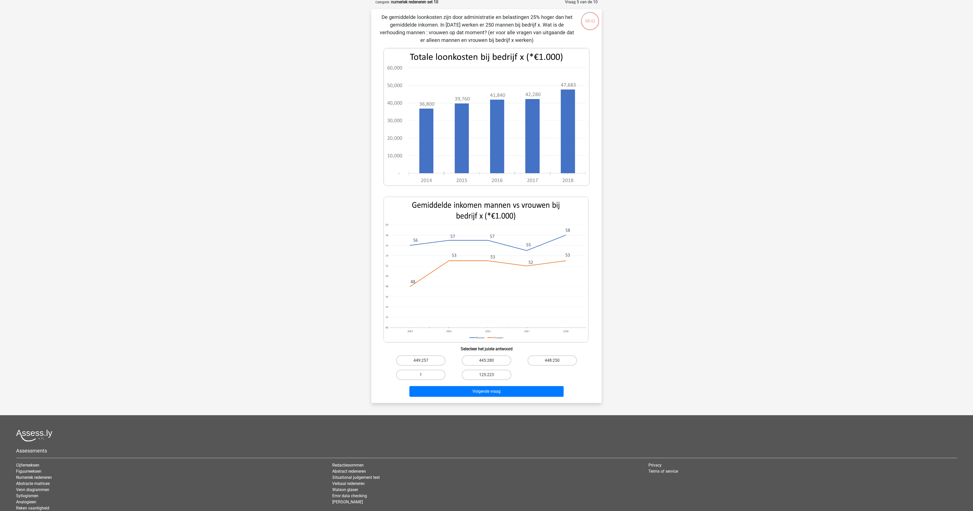
click at [486, 255] on div "nienke nienke--@live.nl Nederlands English" at bounding box center [486, 261] width 973 height 577
click at [486, 255] on label "448:250" at bounding box center [552, 360] width 49 height 10
click at [486, 255] on input "448:250" at bounding box center [553, 362] width 3 height 3
radio input "true"
click at [486, 255] on button "Volgende vraag" at bounding box center [487, 391] width 155 height 11
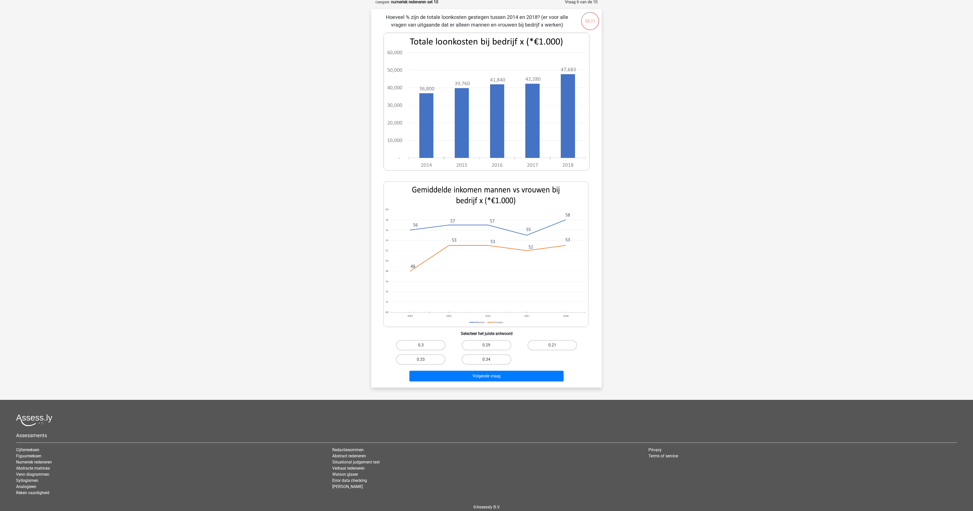
scroll to position [0, 0]
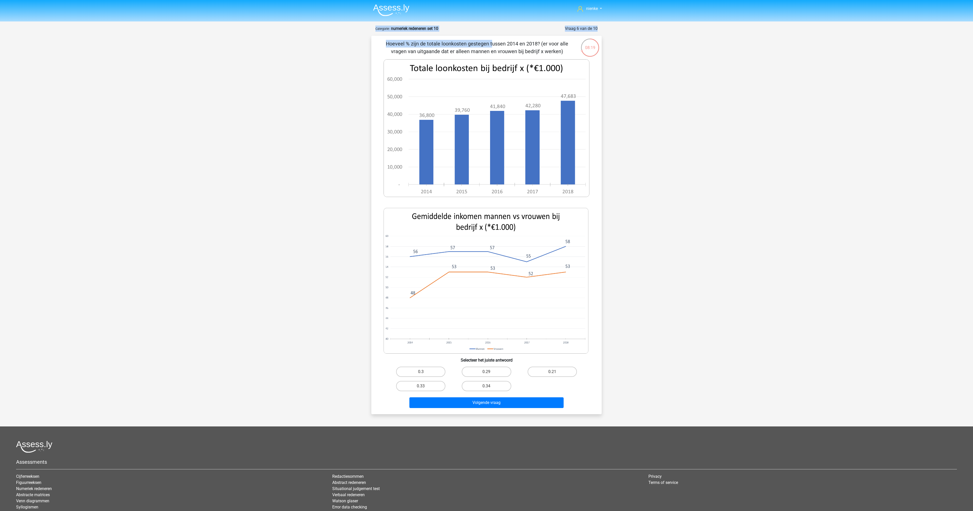
drag, startPoint x: 386, startPoint y: 45, endPoint x: 579, endPoint y: 53, distance: 193.8
click at [486, 54] on div "08:19 Vraag 6 van de 10 Categorie: numeriek redeneren set 10" at bounding box center [486, 220] width 239 height 389
click at [486, 54] on p "Hoeveel % zijn de totale loonkosten gestegen tussen 2014 en 2018? (er voor alle…" at bounding box center [477, 47] width 195 height 15
drag, startPoint x: 566, startPoint y: 53, endPoint x: 388, endPoint y: 46, distance: 178.5
click at [388, 46] on p "Hoeveel % zijn de totale loonkosten gestegen tussen 2014 en 2018? (er voor alle…" at bounding box center [477, 47] width 195 height 15
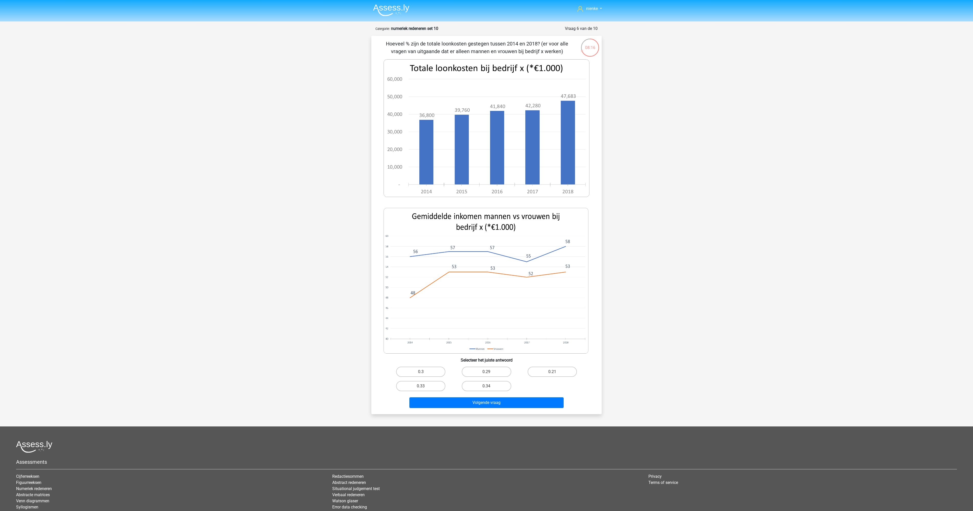
copy p "Hoeveel % zijn de totale loonkosten gestegen tussen 2014 en 2018? (er voor alle…"
click at [426, 255] on label "0.3" at bounding box center [420, 372] width 49 height 10
click at [424, 255] on input "0.3" at bounding box center [422, 373] width 3 height 3
radio input "true"
click at [482, 255] on button "Volgende vraag" at bounding box center [487, 402] width 155 height 11
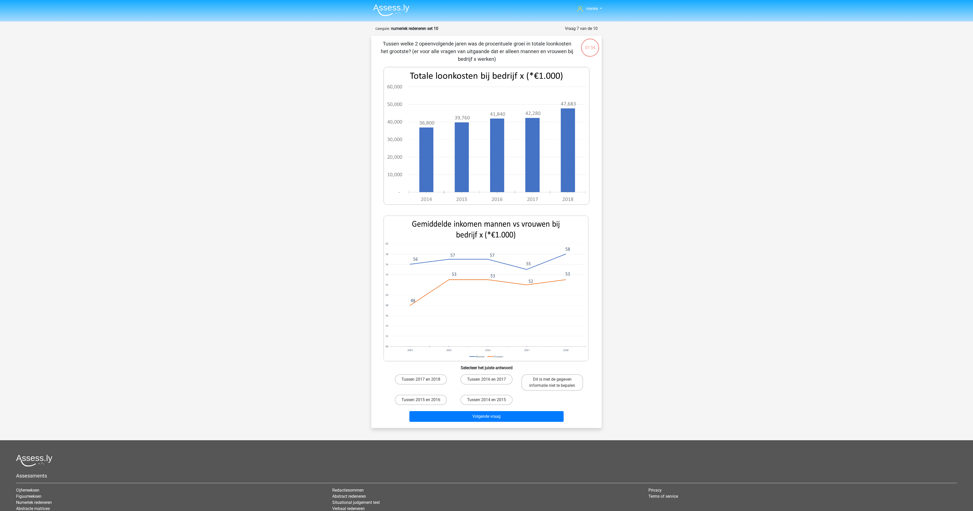
scroll to position [27, 0]
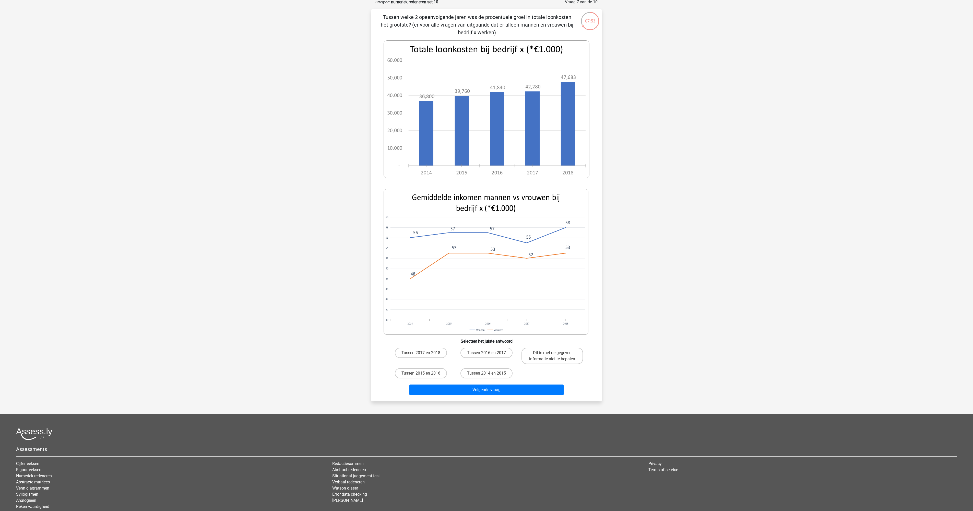
drag, startPoint x: 389, startPoint y: 26, endPoint x: 386, endPoint y: 22, distance: 4.7
click at [389, 26] on p "Tussen welke 2 opeenvolgende jaren was de procentuele groei in totale loonkoste…" at bounding box center [477, 24] width 195 height 23
drag, startPoint x: 384, startPoint y: 20, endPoint x: 513, endPoint y: 37, distance: 130.4
click at [486, 36] on p "Tussen welke 2 opeenvolgende jaren was de procentuele groei in totale loonkoste…" at bounding box center [477, 24] width 195 height 23
copy p "Tussen welke 2 opeenvolgende jaren was de procentuele groei in totale loonkoste…"
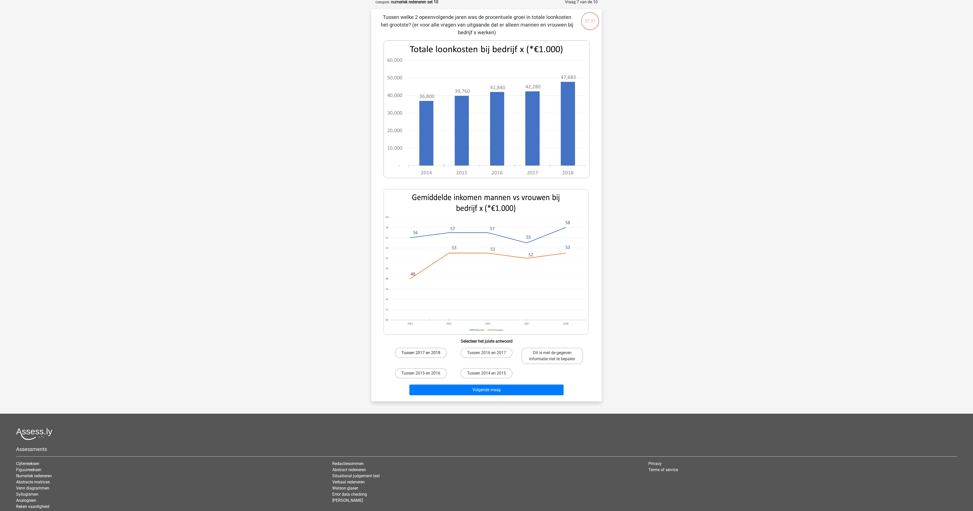
click at [422, 255] on label "Tussen 2017 en 2018" at bounding box center [421, 353] width 52 height 10
click at [422, 255] on input "Tussen 2017 en 2018" at bounding box center [422, 354] width 3 height 3
radio input "true"
click at [458, 255] on button "Volgende vraag" at bounding box center [487, 390] width 155 height 11
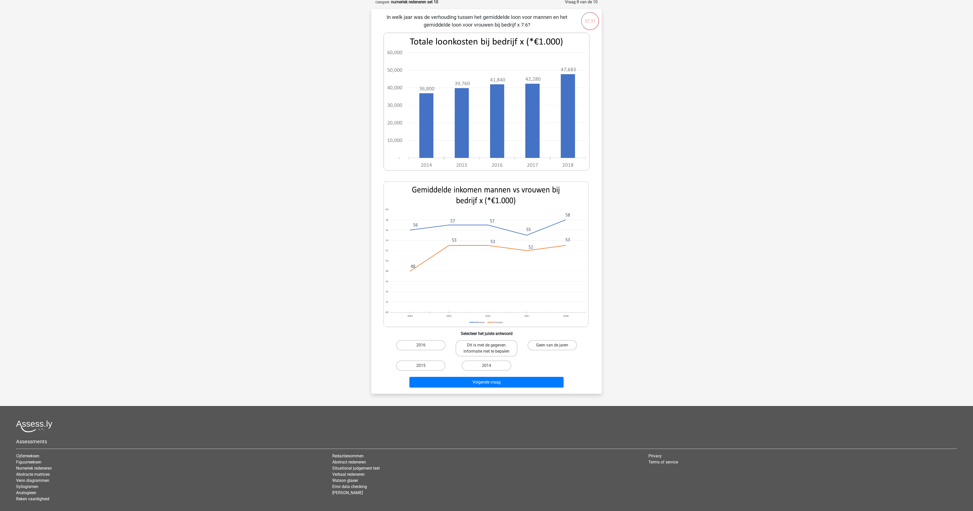
drag, startPoint x: 388, startPoint y: 20, endPoint x: 532, endPoint y: 27, distance: 143.8
click at [486, 27] on p "In welk jaar was de verhouding tussen het gemiddelde loon voor mannen en het ge…" at bounding box center [477, 20] width 195 height 15
copy p "n welk jaar was de verhouding tussen het gemiddelde loon voor mannen en het gem…"
click at [477, 255] on label "2014" at bounding box center [486, 366] width 49 height 10
click at [486, 255] on input "2014" at bounding box center [488, 367] width 3 height 3
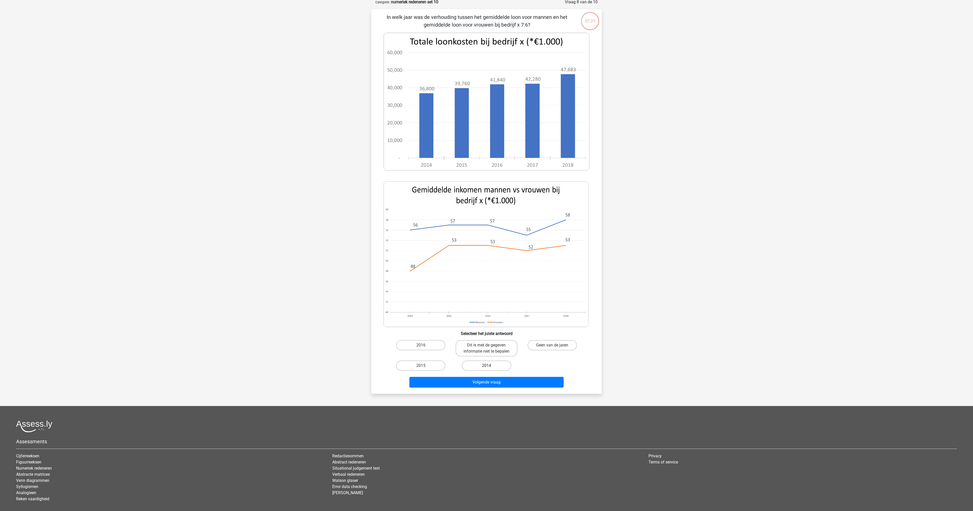
radio input "true"
click at [479, 255] on button "Volgende vraag" at bounding box center [487, 382] width 155 height 11
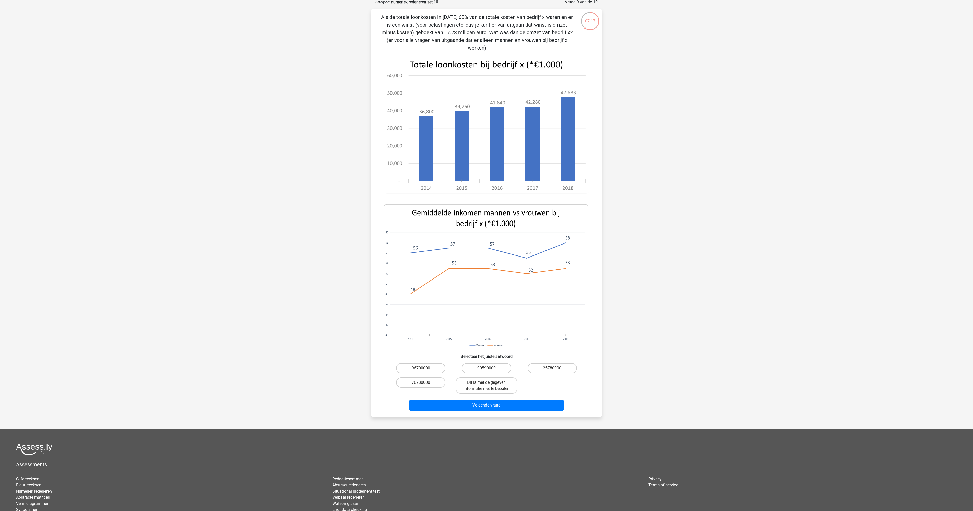
drag, startPoint x: 383, startPoint y: 19, endPoint x: 519, endPoint y: 49, distance: 139.0
click at [486, 49] on p "Als de totale loonkosten in [DATE] 65% van de totale kosten van bedrijf x waren…" at bounding box center [477, 32] width 195 height 38
copy p "Als de totale loonkosten in [DATE] 65% van de totale kosten van bedrijf x waren…"
click at [486, 255] on label "90590000" at bounding box center [486, 368] width 49 height 10
click at [486, 255] on input "90590000" at bounding box center [488, 369] width 3 height 3
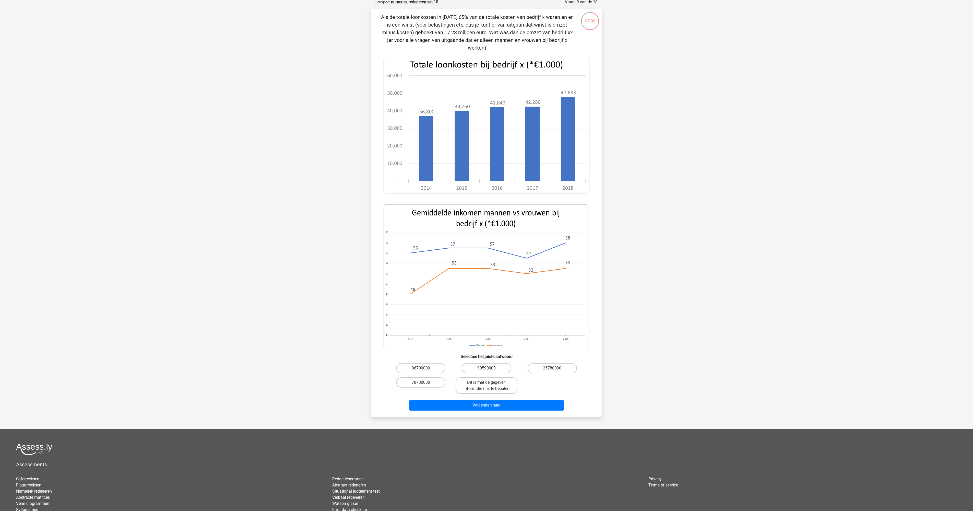
radio input "true"
click at [486, 255] on button "Volgende vraag" at bounding box center [487, 405] width 155 height 11
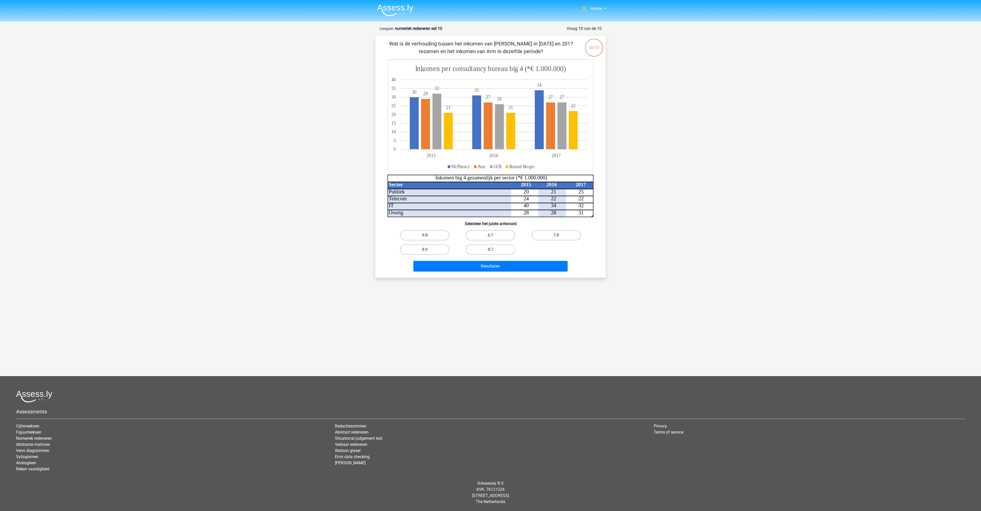
click at [388, 40] on div "Wat is de verhouding tussen het inkomen van McFlinsey in 2015 en 2017 tezamen e…" at bounding box center [490, 157] width 230 height 242
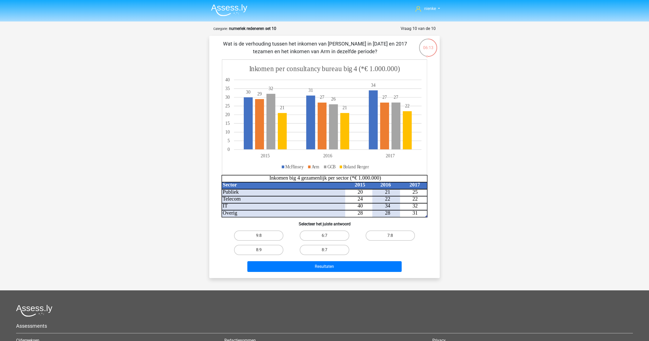
drag, startPoint x: 222, startPoint y: 42, endPoint x: 372, endPoint y: 48, distance: 149.8
click at [372, 48] on p "Wat is de verhouding tussen het inkomen van [PERSON_NAME] in [DATE] en 2017 tez…" at bounding box center [314, 47] width 195 height 15
drag, startPoint x: 369, startPoint y: 50, endPoint x: 214, endPoint y: 44, distance: 155.2
click at [214, 44] on div "Wat is de verhouding tussen het inkomen van McFlinsey in 2015 en 2017 tezamen e…" at bounding box center [324, 157] width 226 height 234
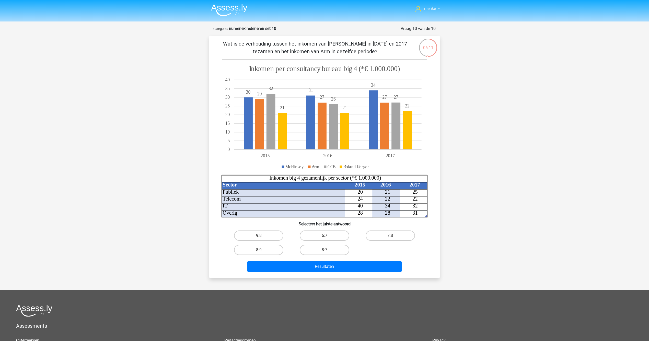
copy p "Wat is de verhouding tussen het inkomen van [PERSON_NAME] in [DATE] en 2017 tez…"
click at [320, 250] on label "8:7" at bounding box center [324, 250] width 49 height 10
click at [324, 250] on input "8:7" at bounding box center [325, 251] width 3 height 3
radio input "true"
click at [318, 255] on button "Resultaten" at bounding box center [324, 266] width 155 height 11
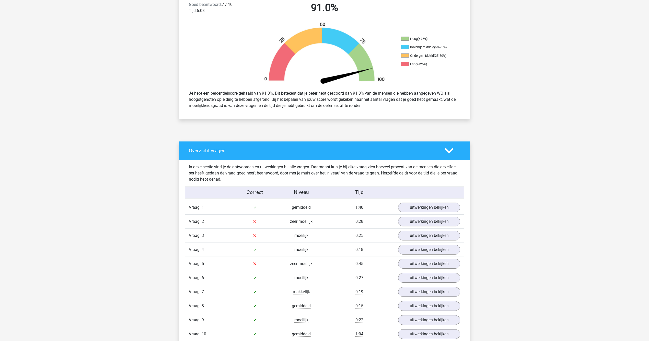
scroll to position [295, 0]
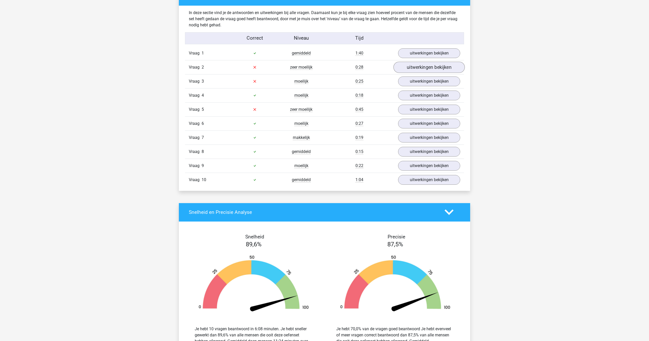
click at [426, 70] on link "uitwerkingen bekijken" at bounding box center [428, 67] width 71 height 11
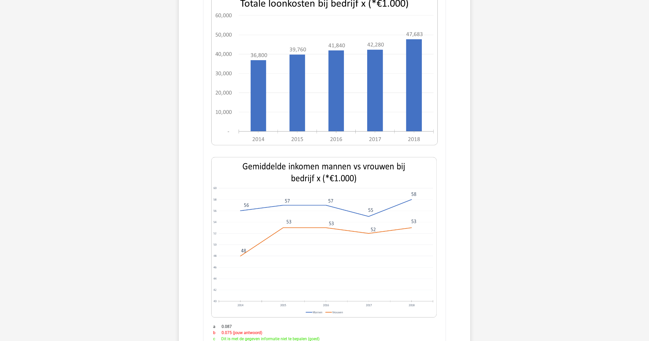
scroll to position [233, 0]
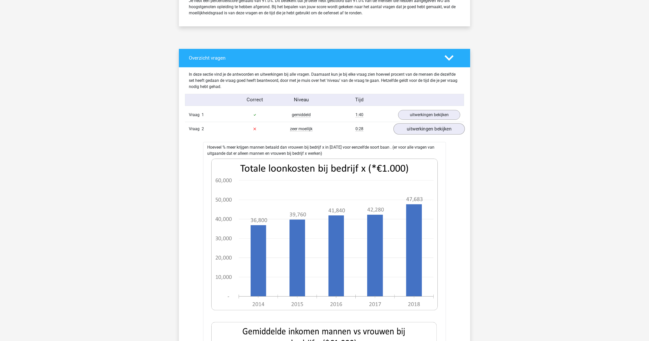
click at [415, 131] on link "uitwerkingen bekijken" at bounding box center [428, 128] width 71 height 11
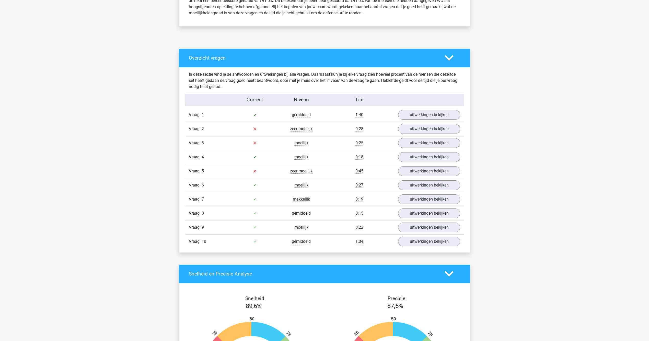
click at [417, 149] on div "Vraag 3 moeilijk 0:25 uitwerkingen bekijken" at bounding box center [324, 143] width 279 height 14
click at [416, 143] on link "uitwerkingen bekijken" at bounding box center [428, 142] width 71 height 11
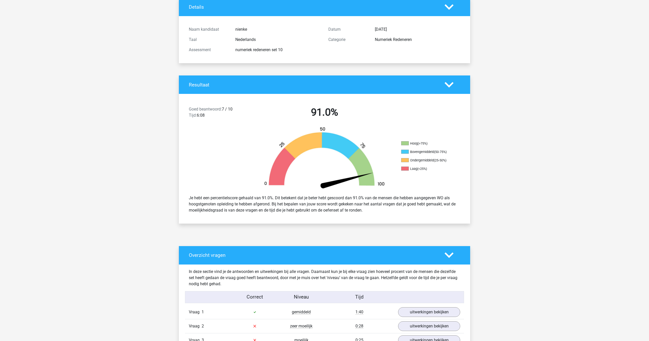
scroll to position [209, 0]
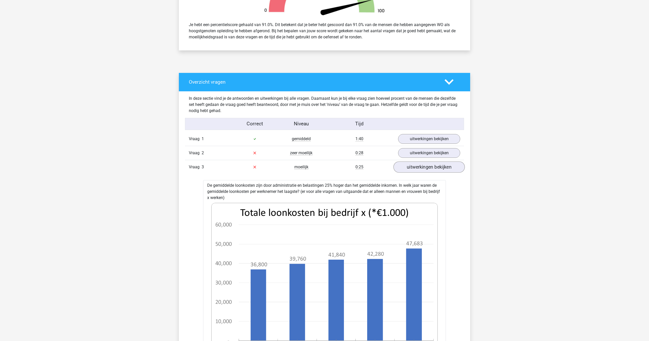
click at [446, 169] on link "uitwerkingen bekijken" at bounding box center [428, 166] width 71 height 11
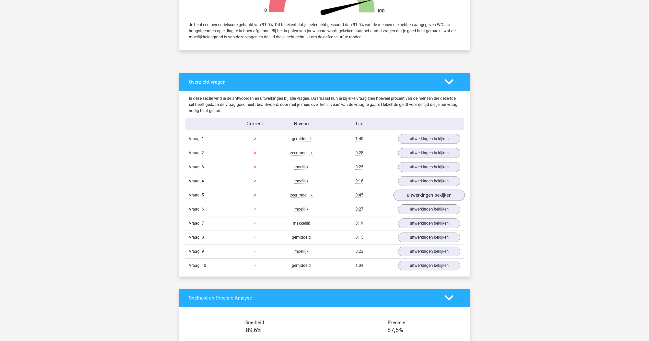
click at [440, 194] on link "uitwerkingen bekijken" at bounding box center [428, 194] width 71 height 11
click at [435, 195] on link "uitwerkingen bekijken" at bounding box center [428, 194] width 71 height 11
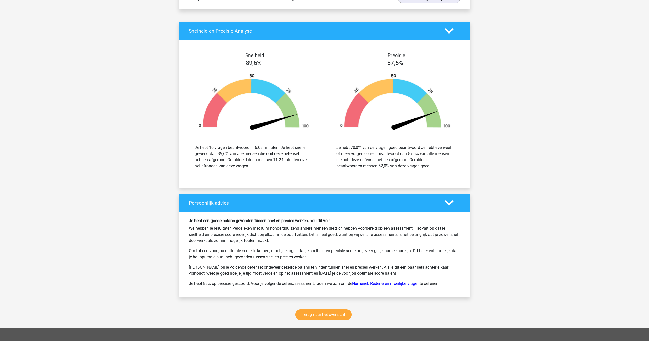
scroll to position [0, 0]
